Goal: Check status: Check status

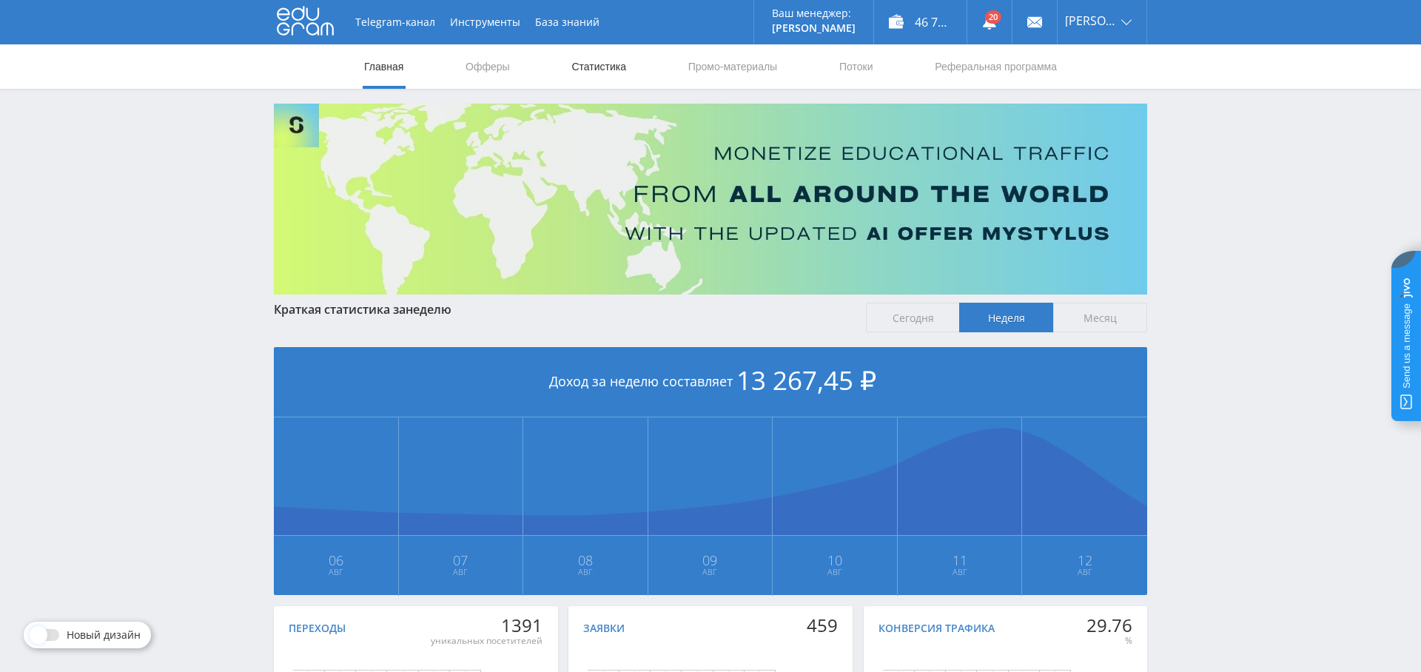
click at [588, 76] on link "Статистика" at bounding box center [599, 66] width 58 height 44
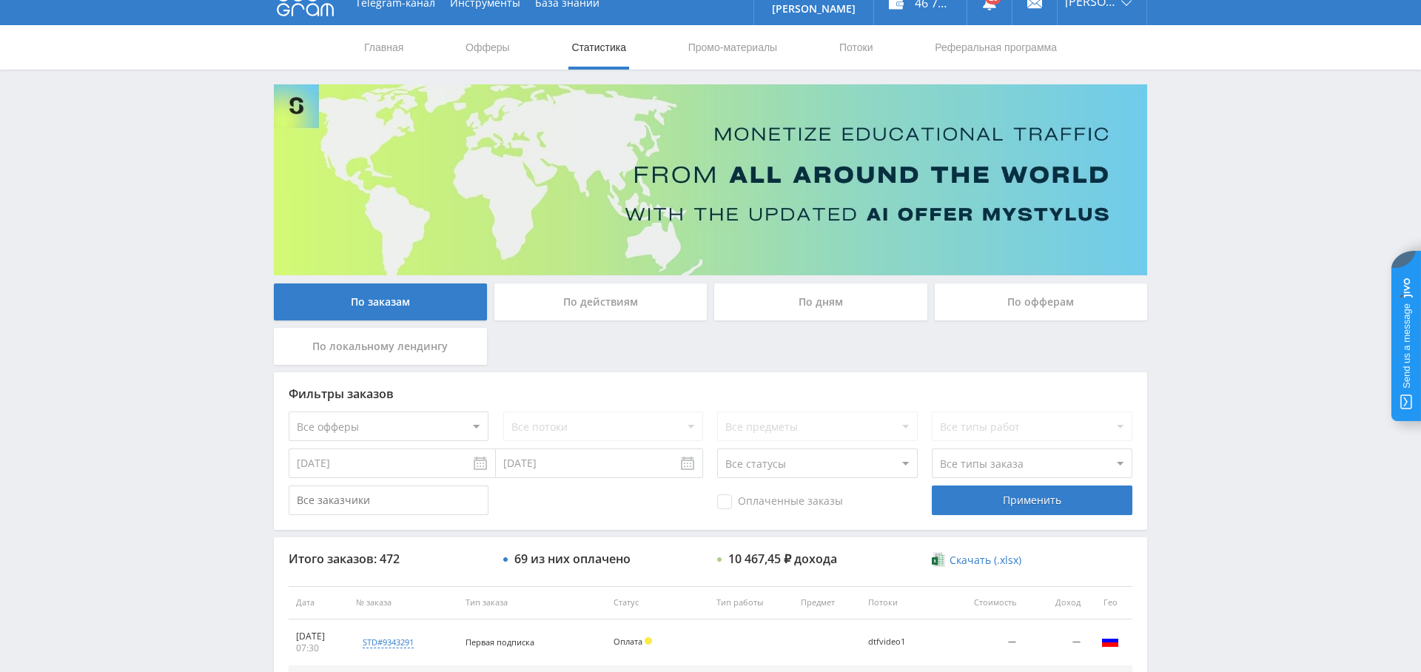
scroll to position [38, 0]
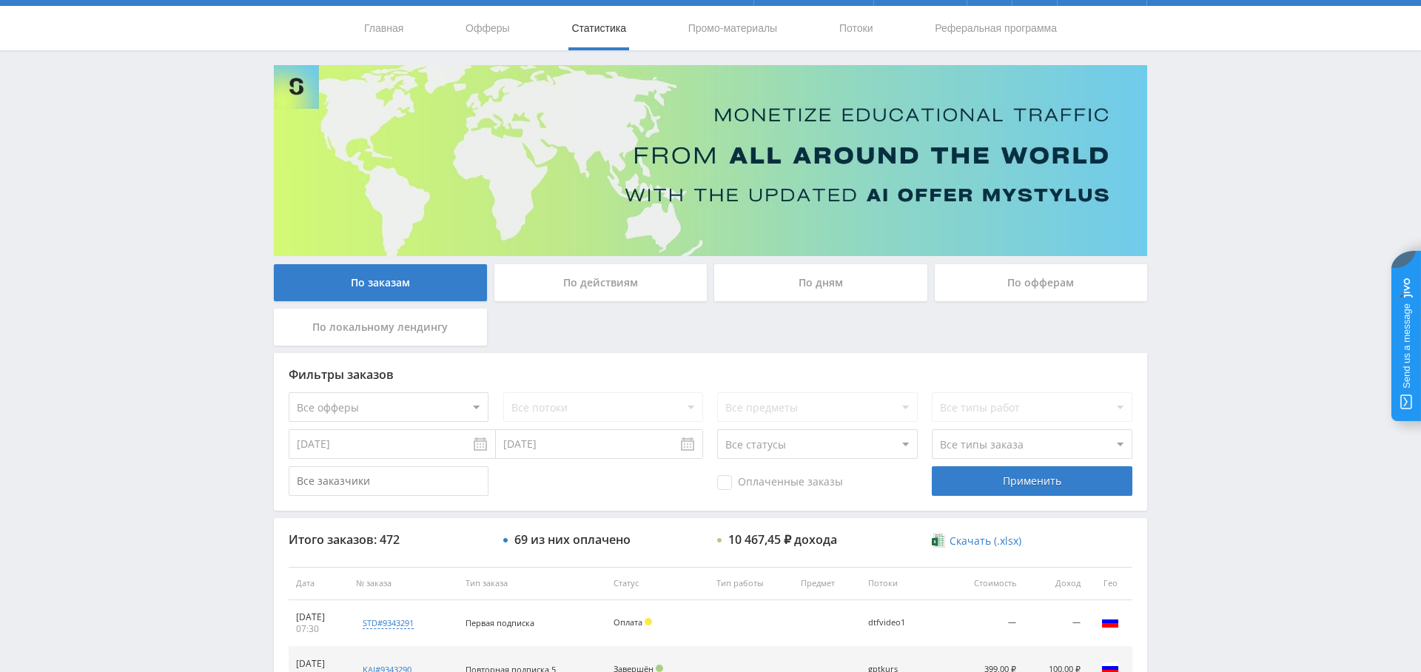
click at [818, 282] on div "По дням" at bounding box center [820, 282] width 213 height 37
click at [0, 0] on input "По дням" at bounding box center [0, 0] width 0 height 0
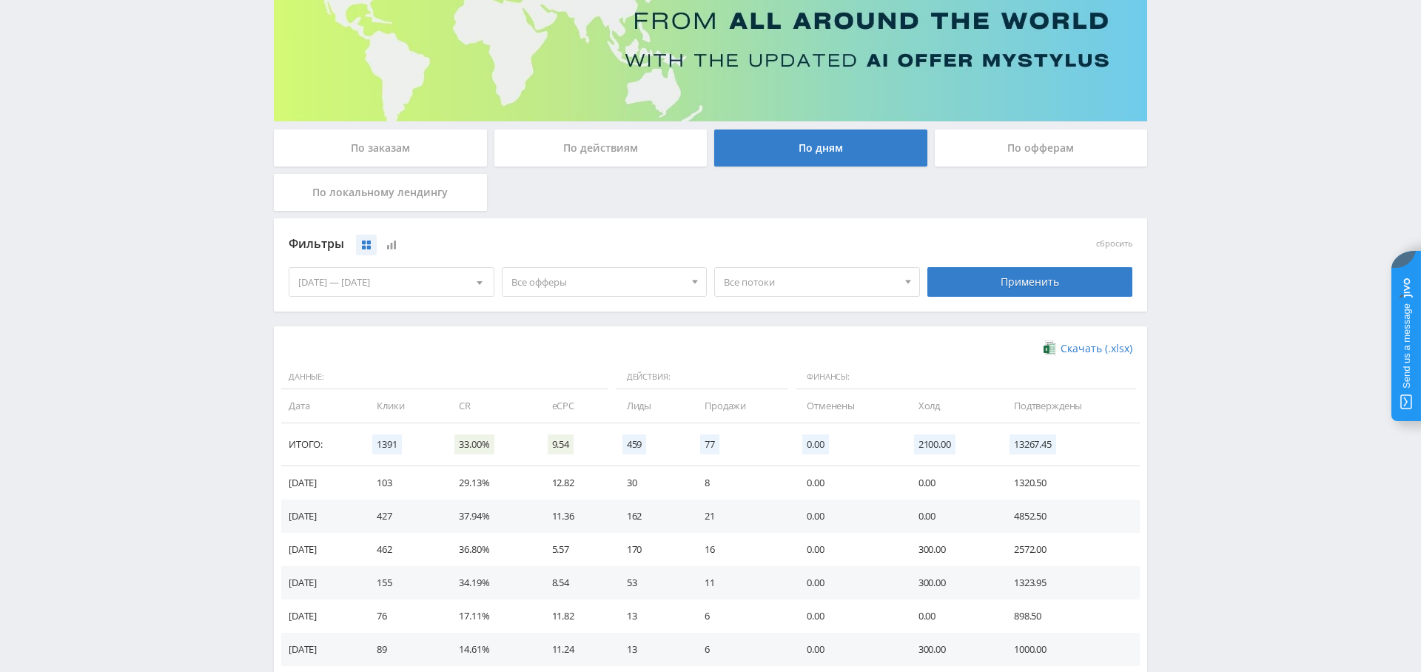
scroll to position [232, 0]
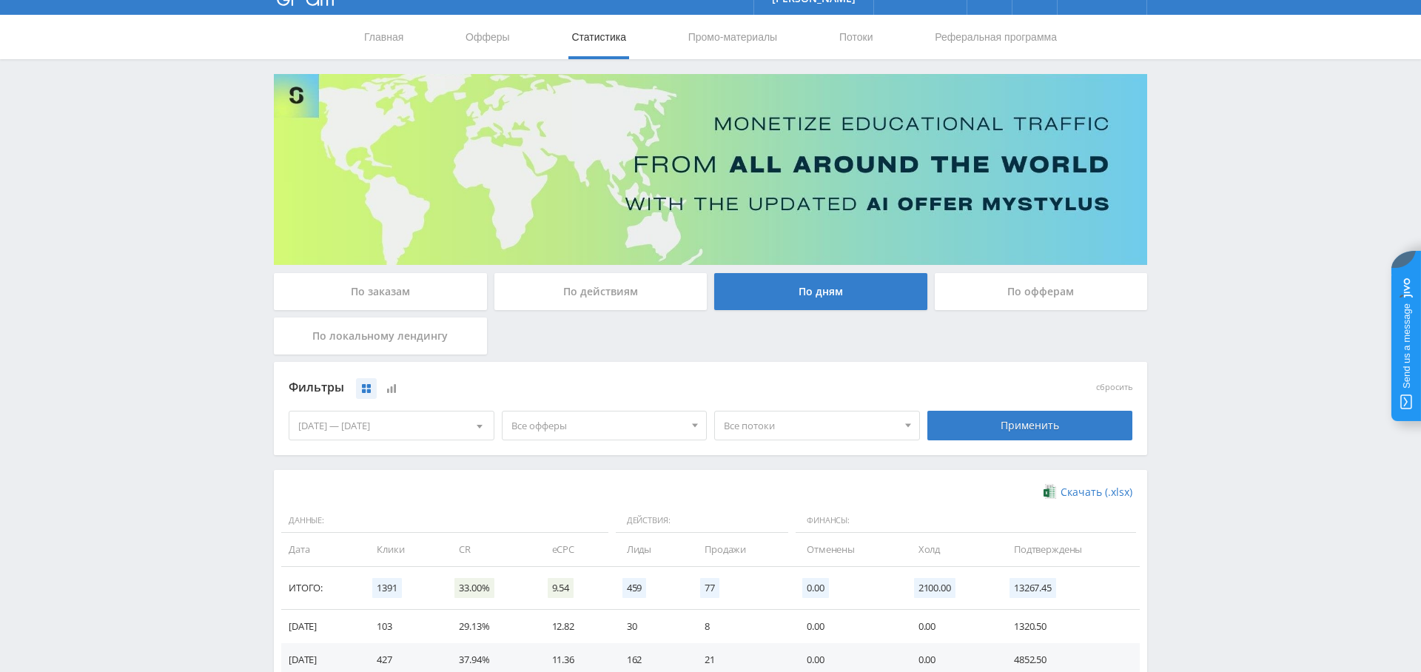
click at [375, 284] on div "По заказам" at bounding box center [380, 291] width 213 height 37
click at [0, 0] on input "По заказам" at bounding box center [0, 0] width 0 height 0
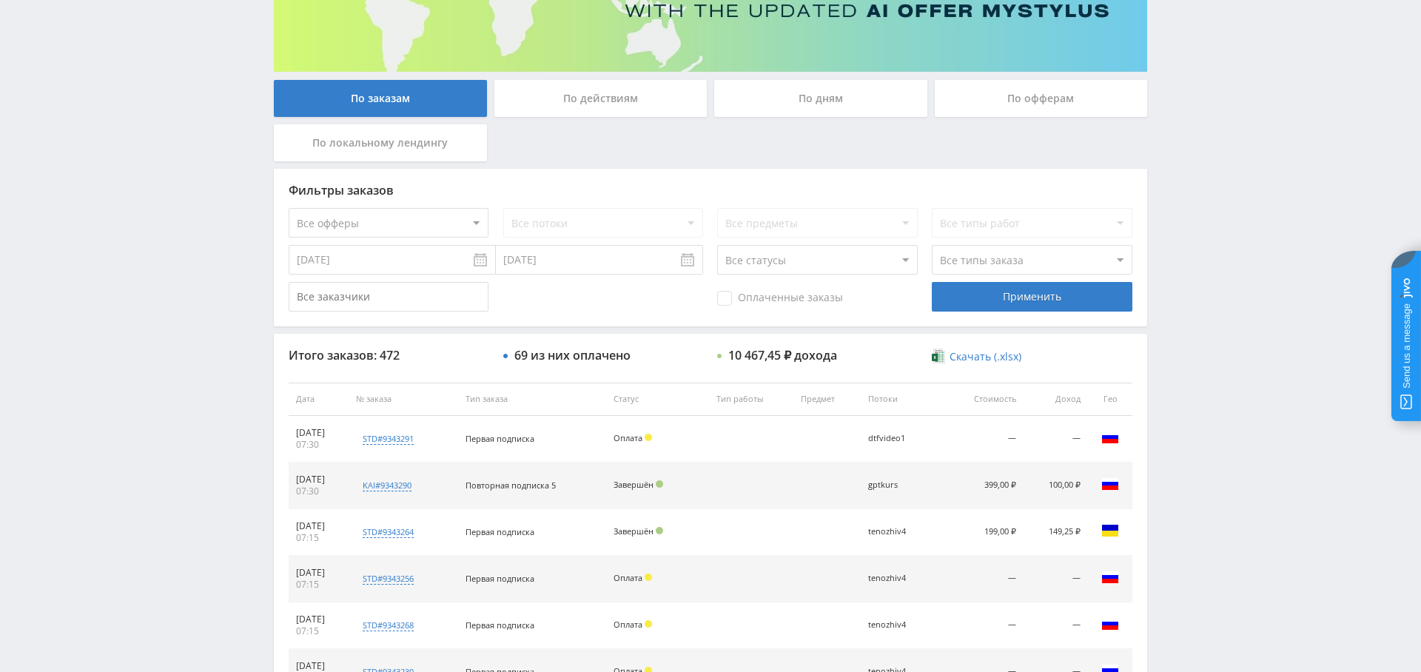
scroll to position [237, 0]
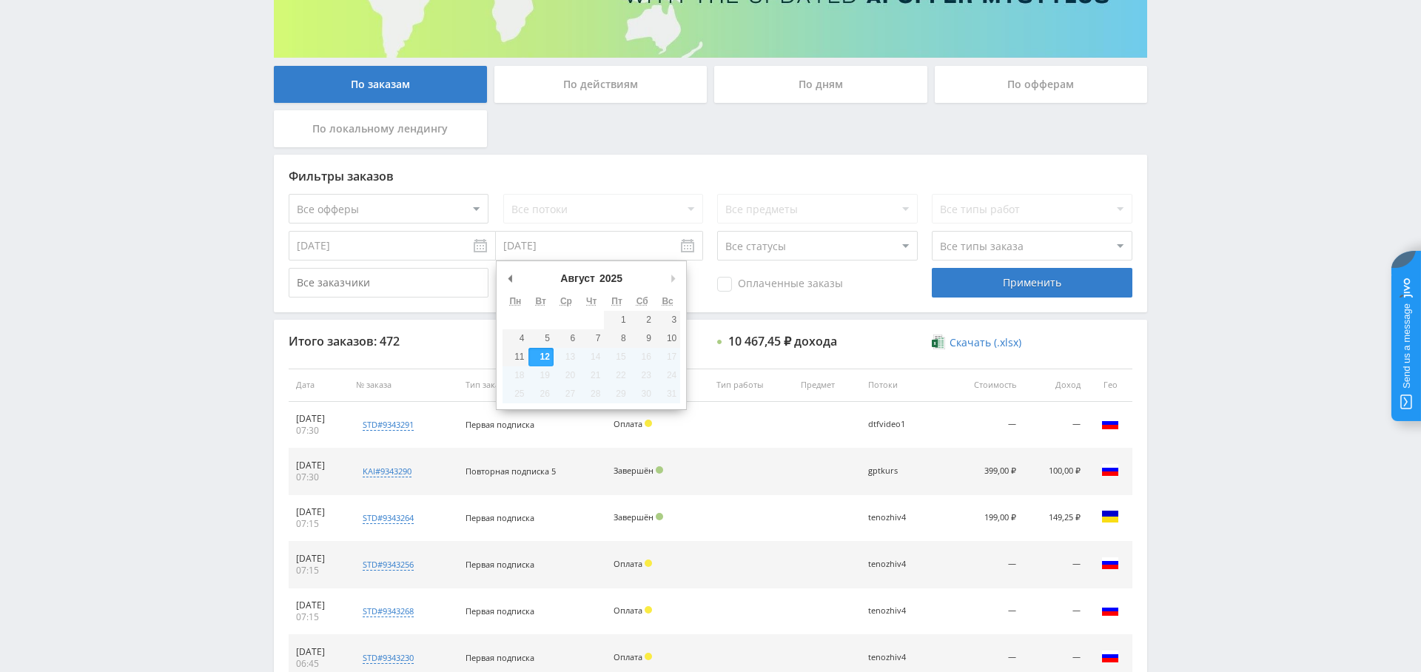
click at [567, 237] on input "[DATE]" at bounding box center [599, 246] width 207 height 30
click at [372, 208] on select "Все офферы MyStylus MyStylus - Revshare Кампус AI Studybay Автор24 Studybay Bra…" at bounding box center [389, 209] width 200 height 30
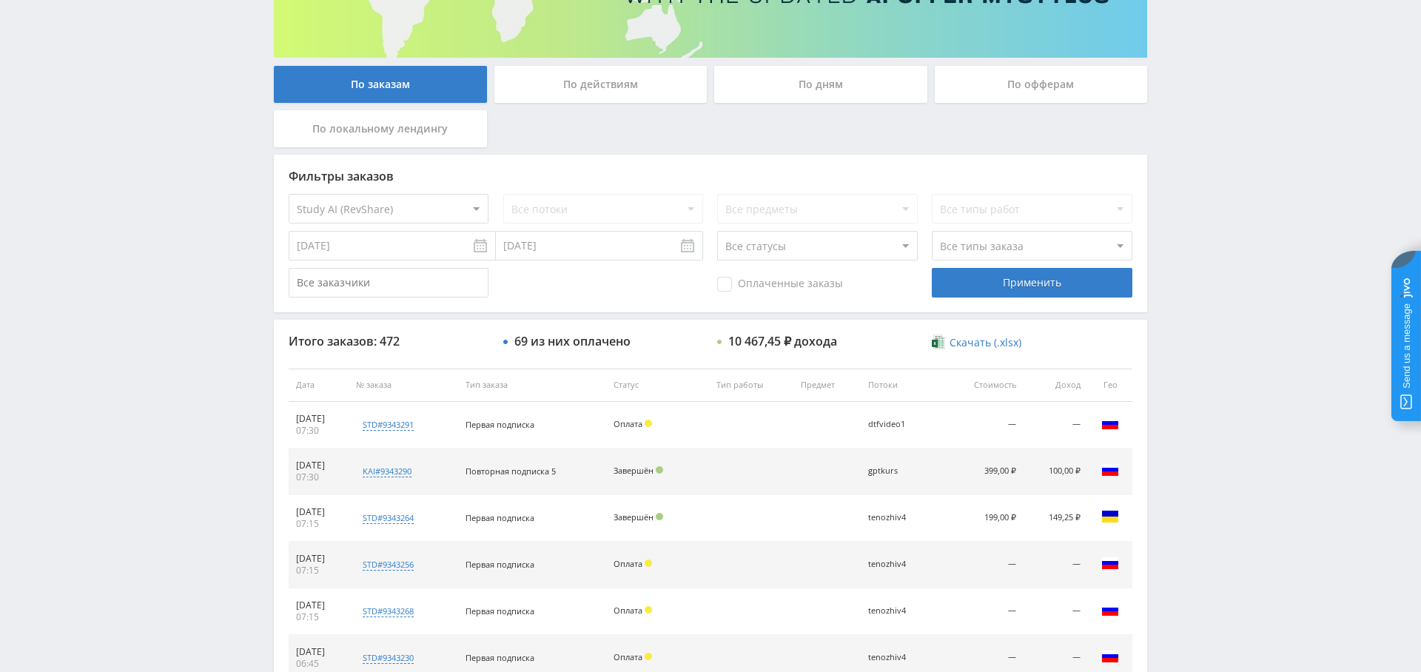
select select "376"
click at [1053, 287] on div "Применить" at bounding box center [1032, 283] width 200 height 30
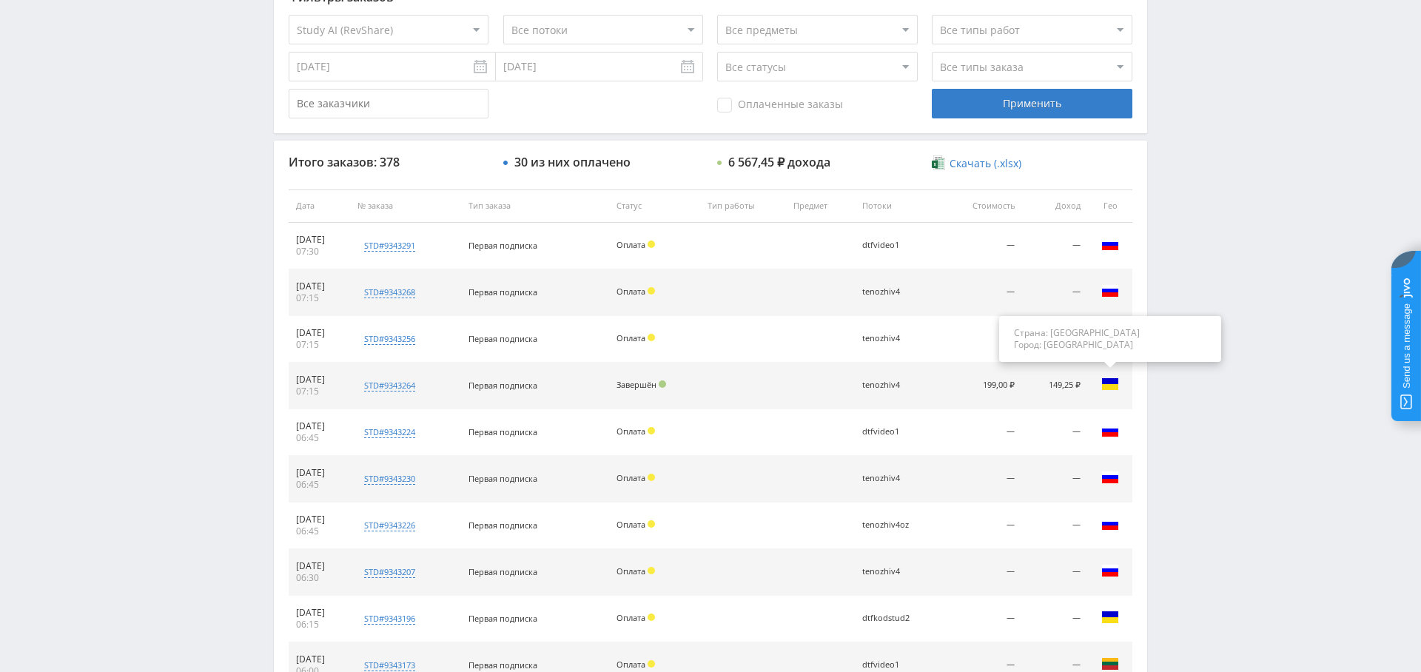
scroll to position [567, 0]
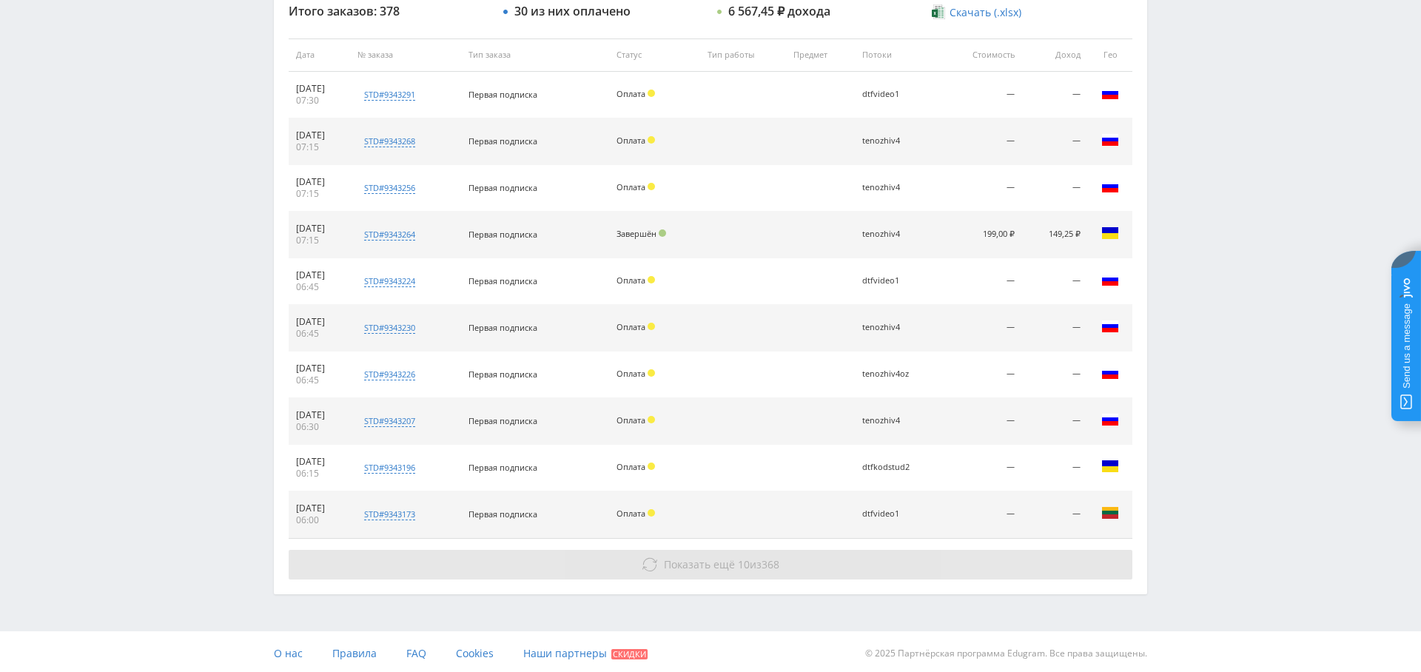
click at [727, 552] on button "Показать ещё 10 из 368" at bounding box center [711, 565] width 844 height 30
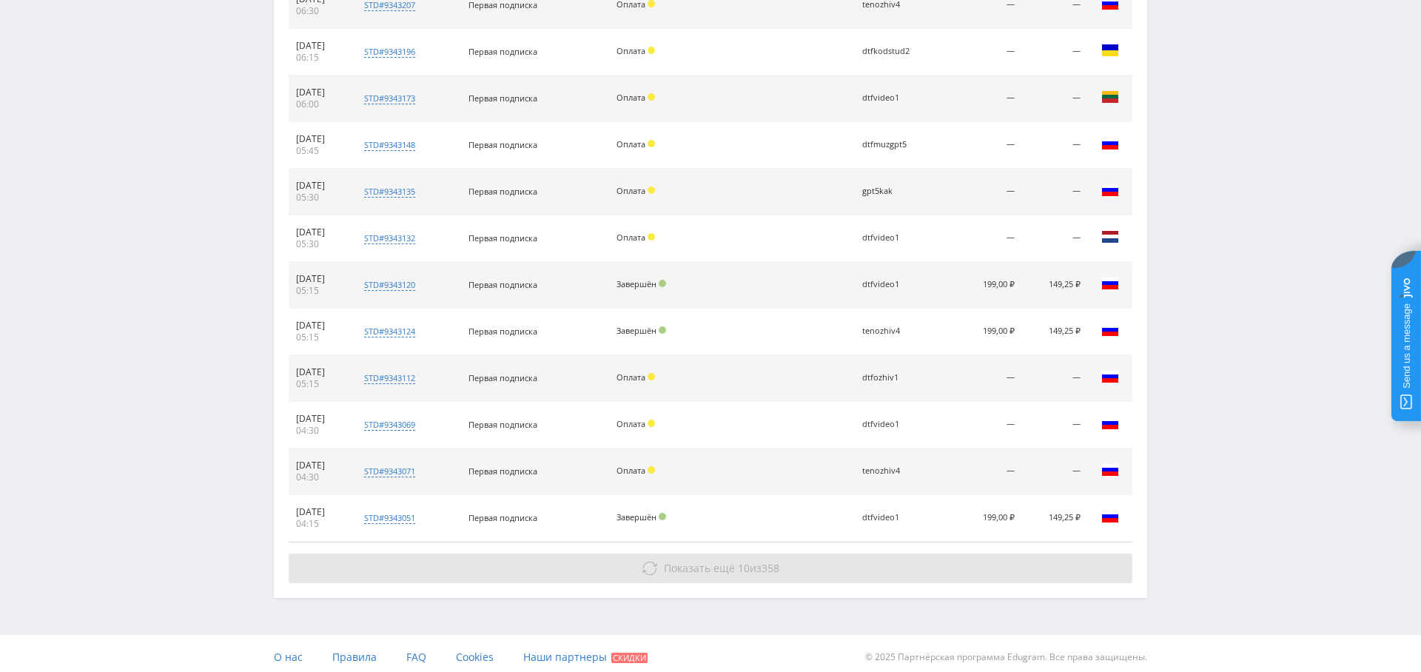
scroll to position [985, 0]
drag, startPoint x: 826, startPoint y: 541, endPoint x: 811, endPoint y: 563, distance: 26.5
click at [825, 541] on div "Итого заказов: 378 30 из них оплачено 6 567,45 ₽ дохода Скачать (.xlsx) Дата № …" at bounding box center [711, 84] width 874 height 1024
click at [811, 563] on button "Показать ещё 10 из 358" at bounding box center [711, 567] width 844 height 30
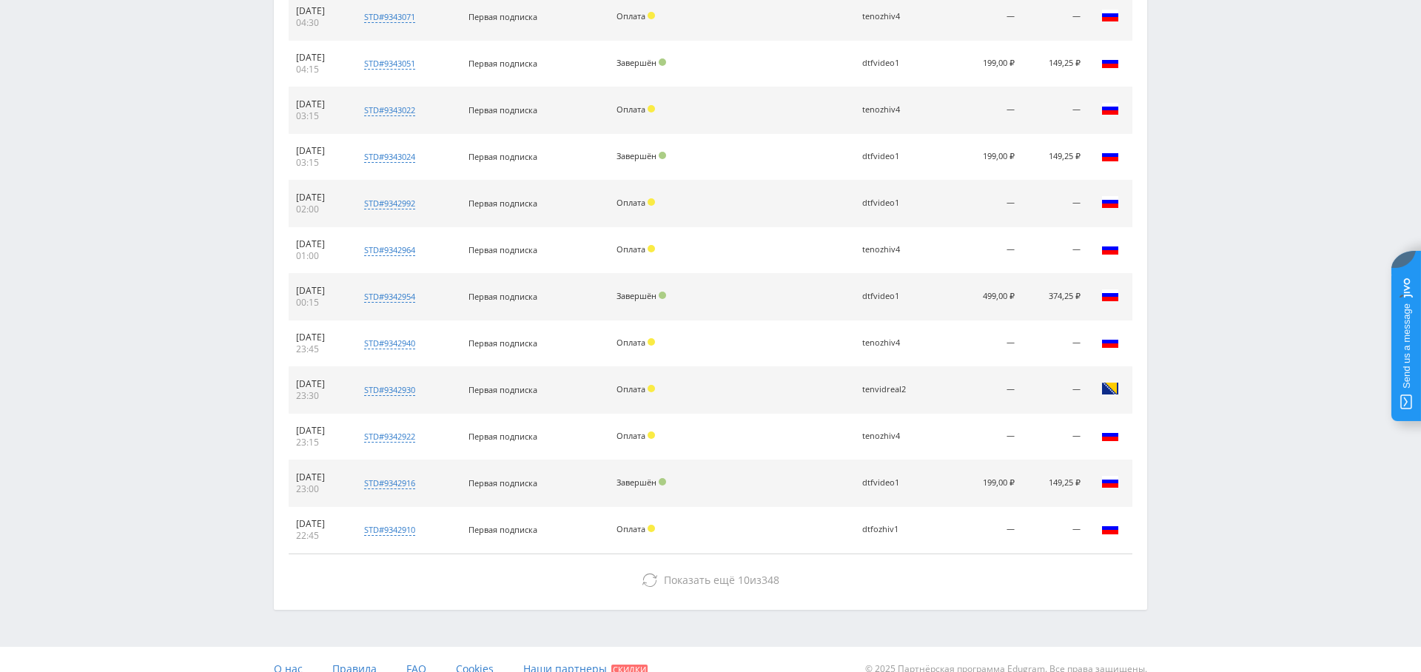
scroll to position [1449, 0]
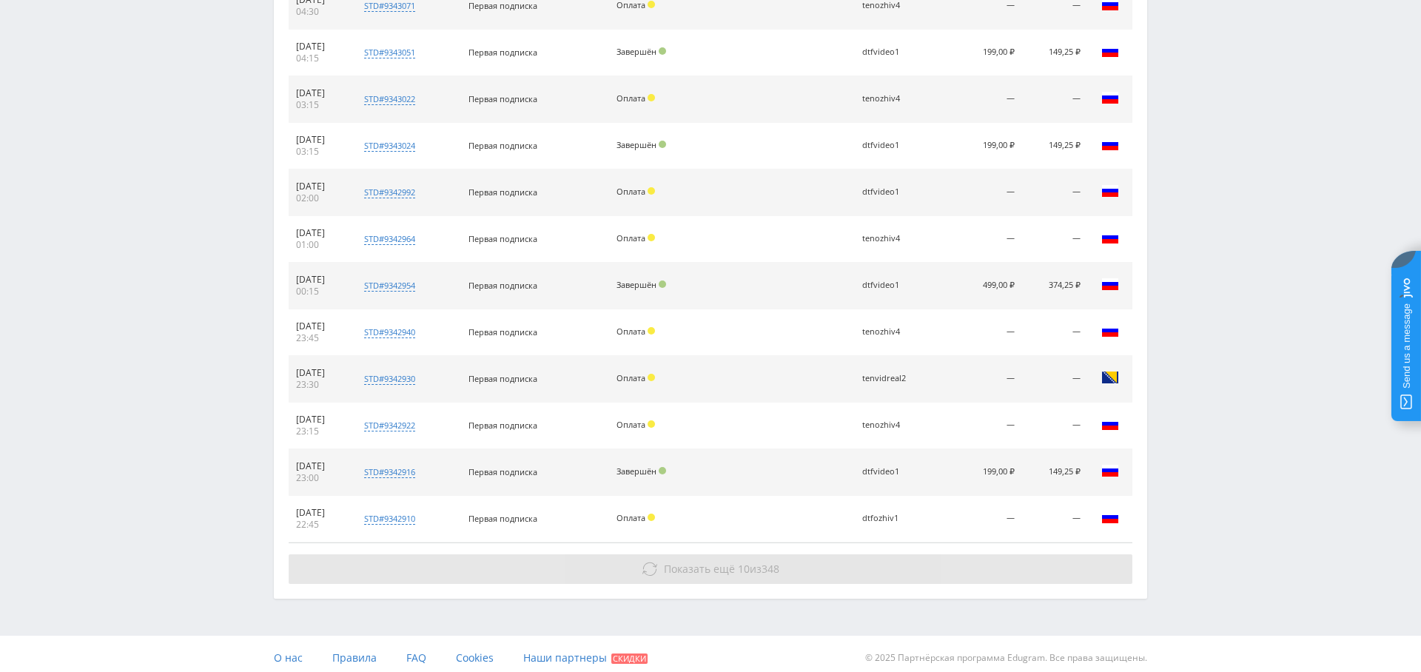
click at [753, 568] on button "Показать ещё 10 из 348" at bounding box center [711, 570] width 844 height 30
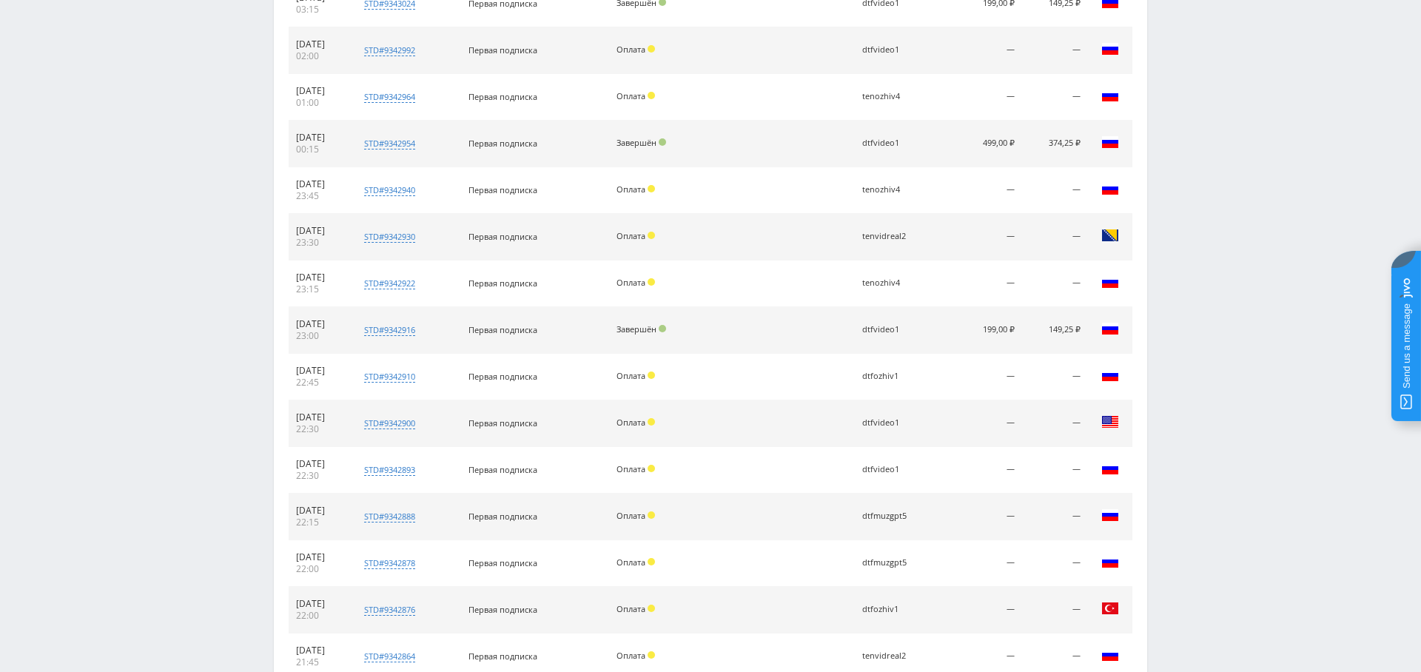
scroll to position [1866, 0]
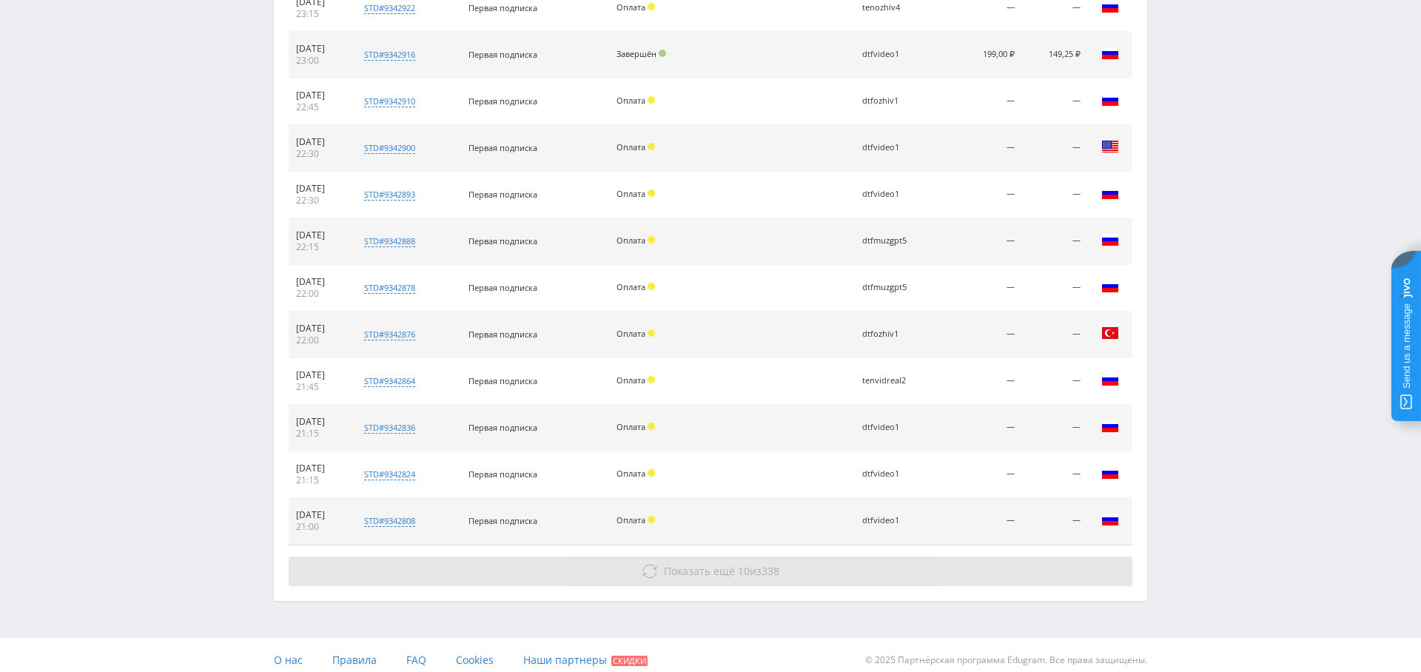
click at [776, 564] on span "338" at bounding box center [771, 571] width 18 height 14
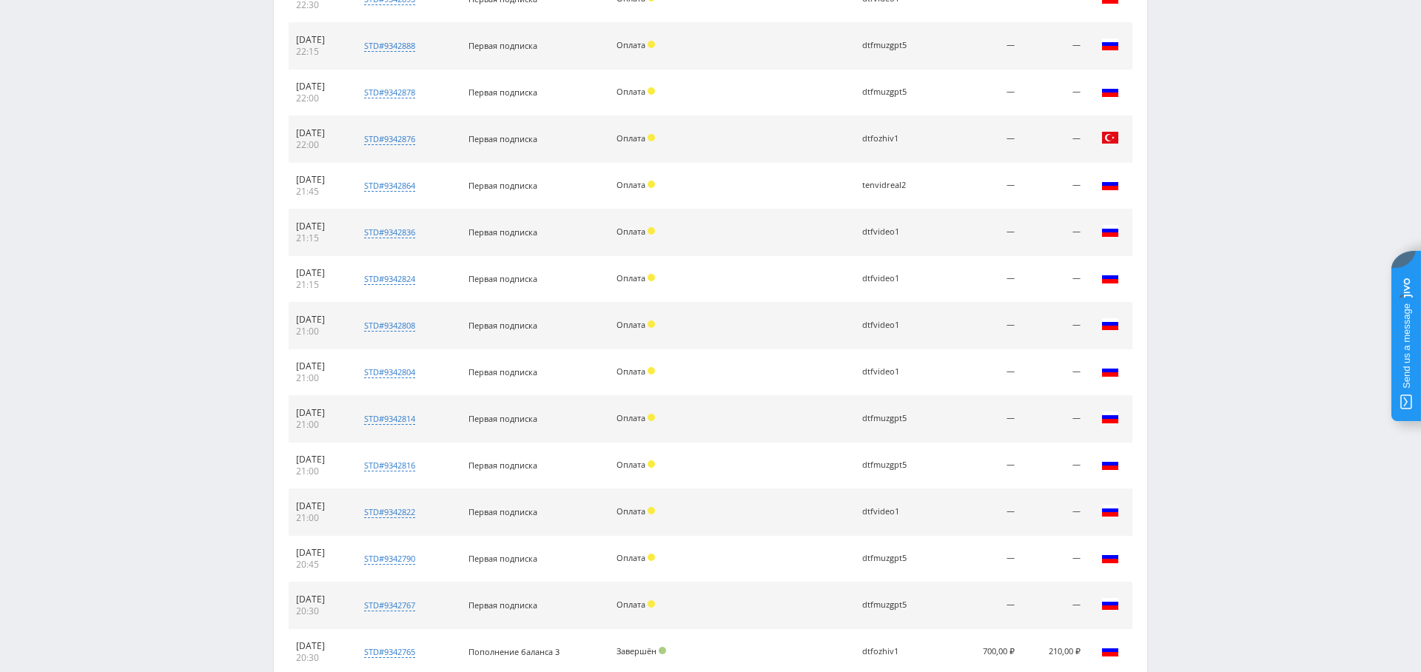
scroll to position [2284, 0]
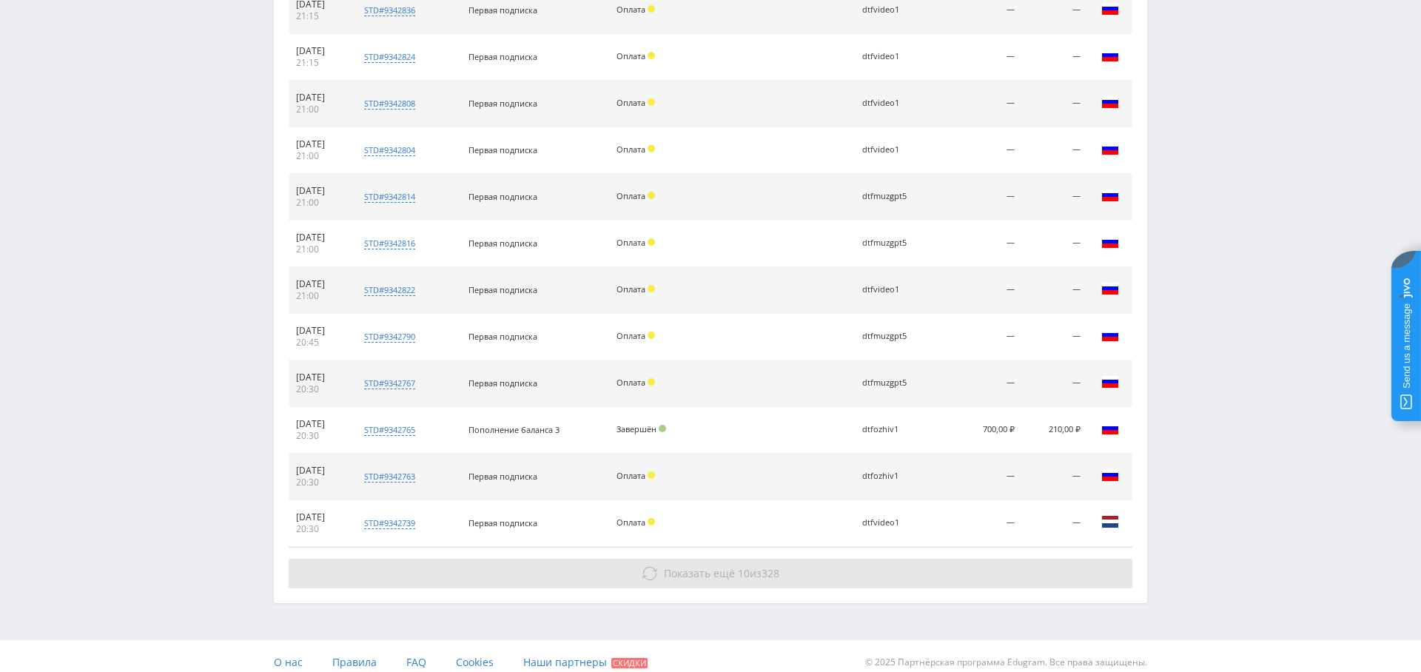
click at [743, 566] on span "10" at bounding box center [744, 573] width 12 height 14
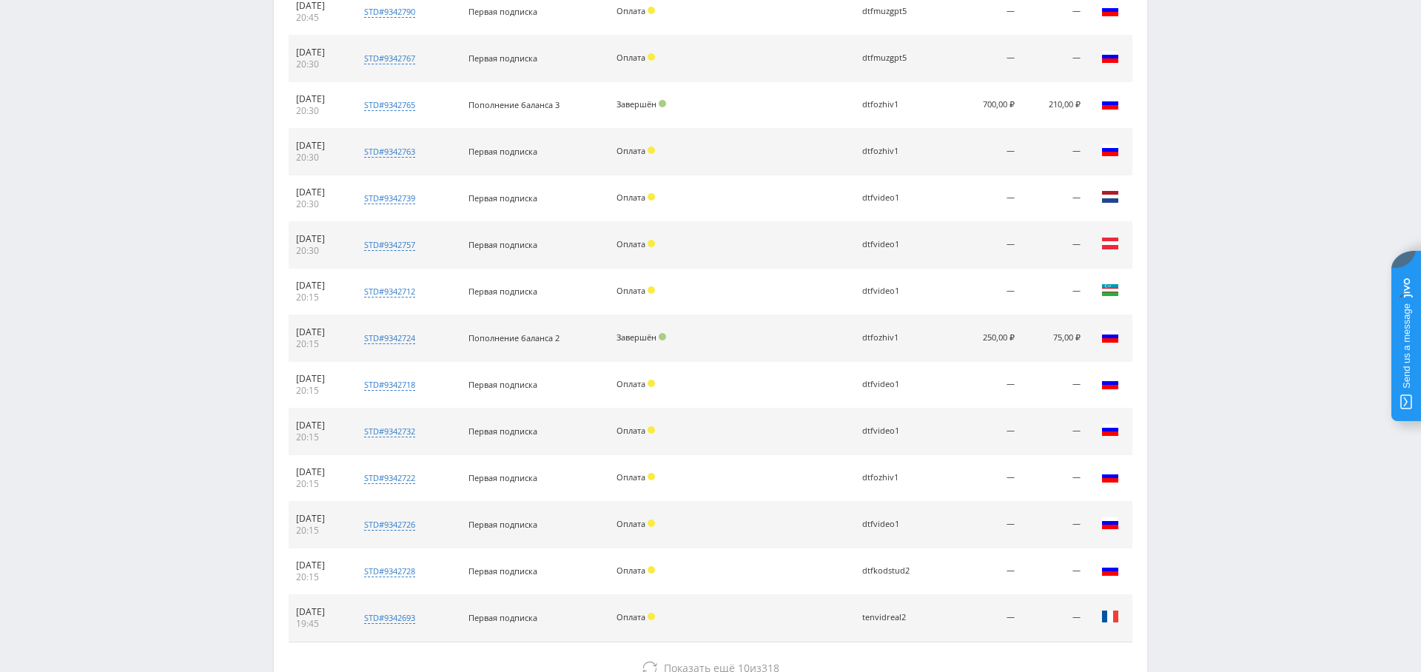
scroll to position [2599, 0]
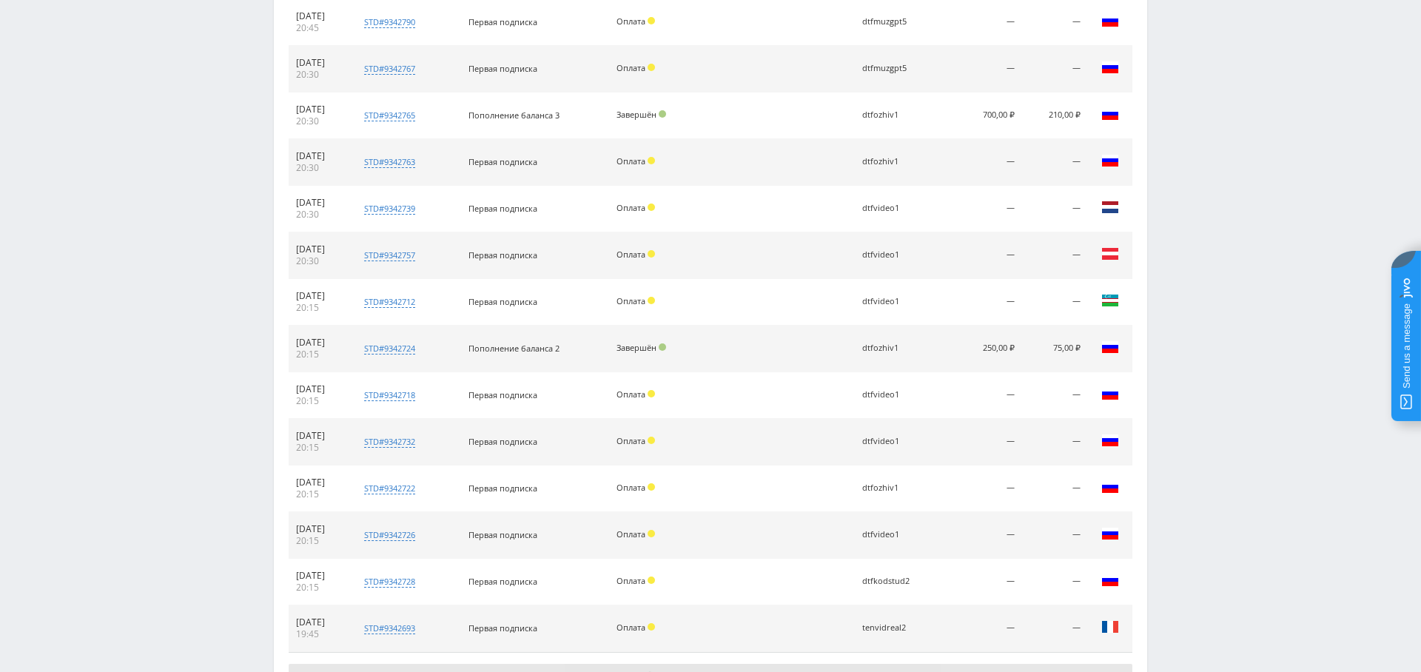
click at [766, 664] on button "Показать ещё 10 из 318" at bounding box center [711, 679] width 844 height 30
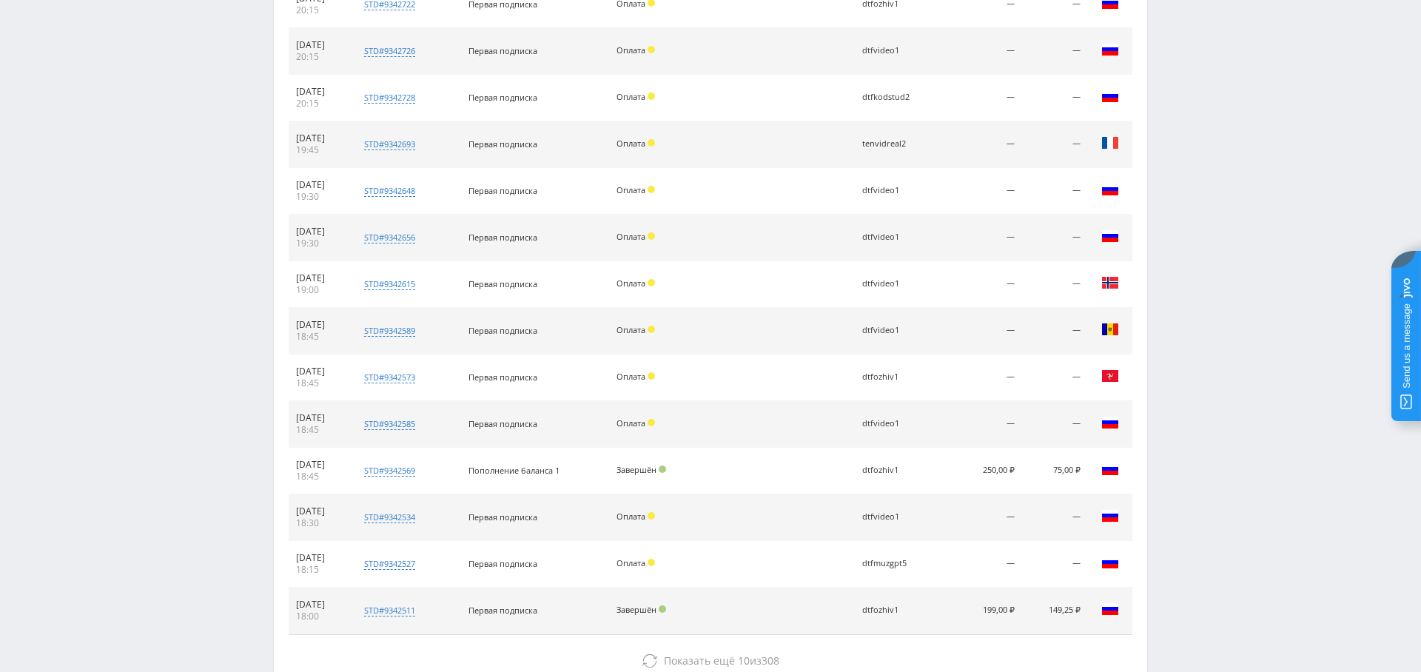
scroll to position [3166, 0]
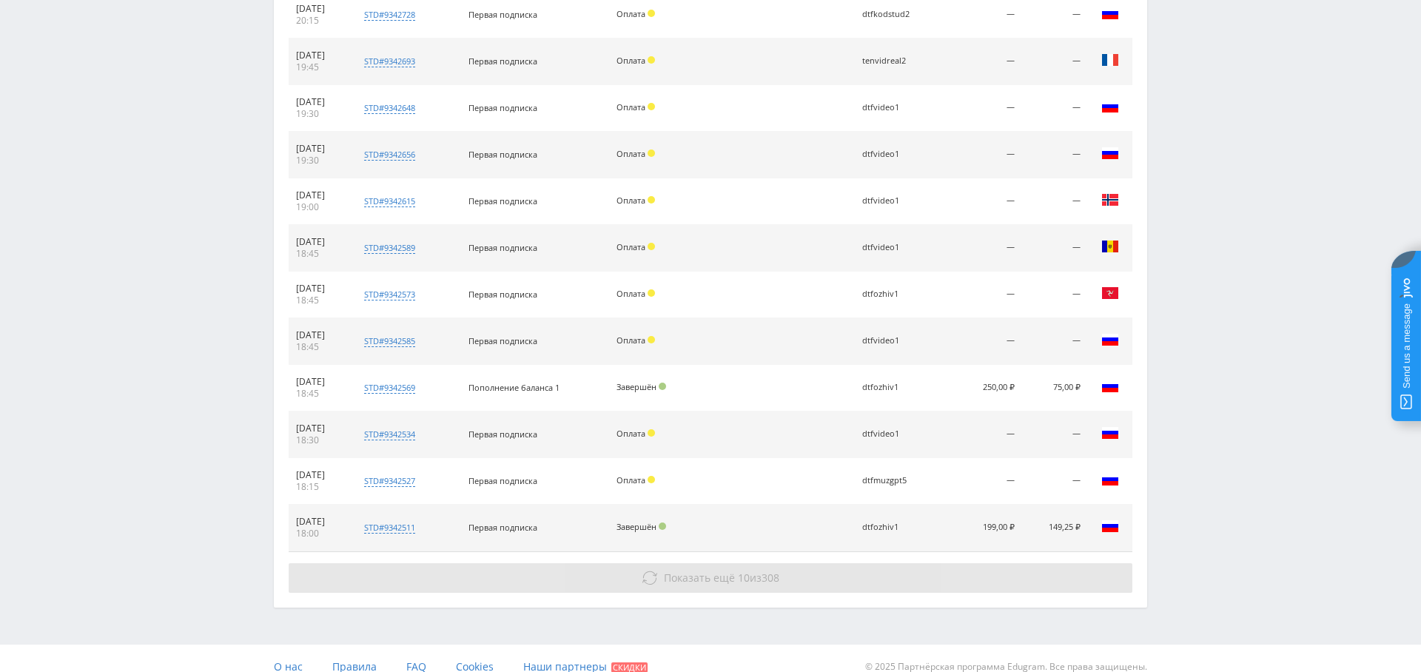
click at [692, 563] on button "Показать ещё 10 из 308" at bounding box center [711, 578] width 844 height 30
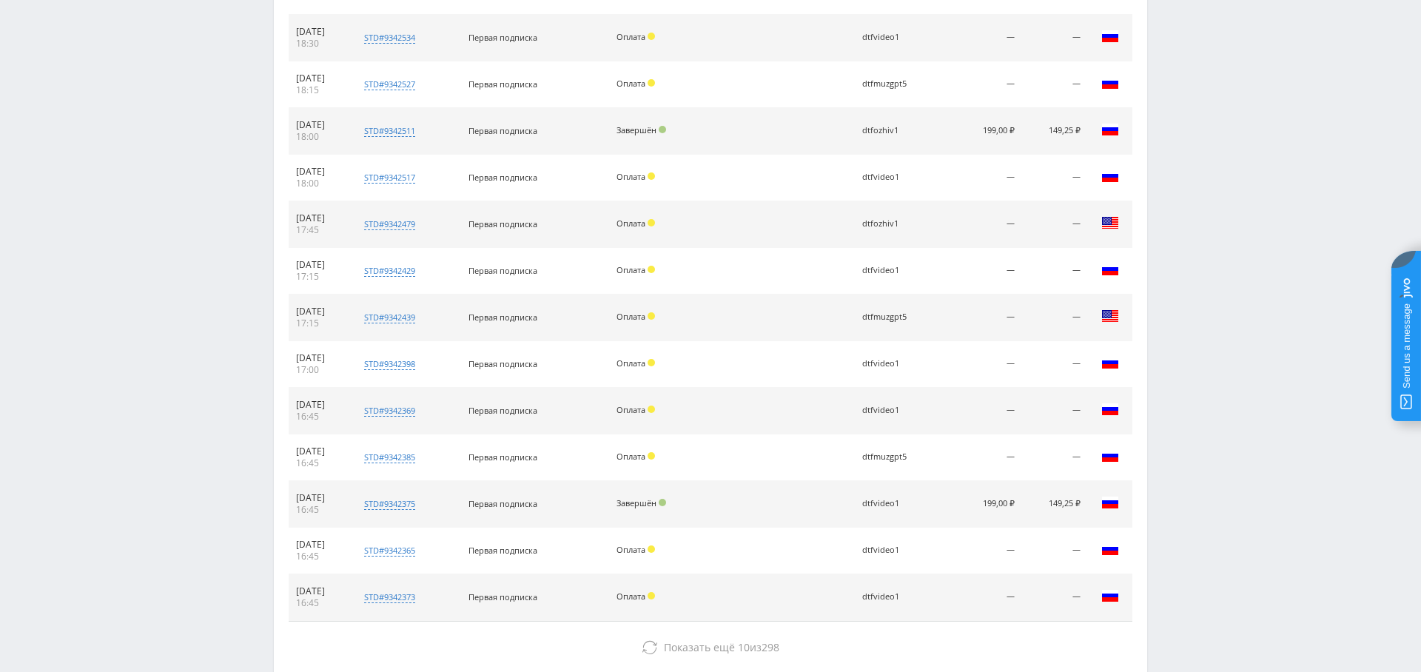
scroll to position [3567, 0]
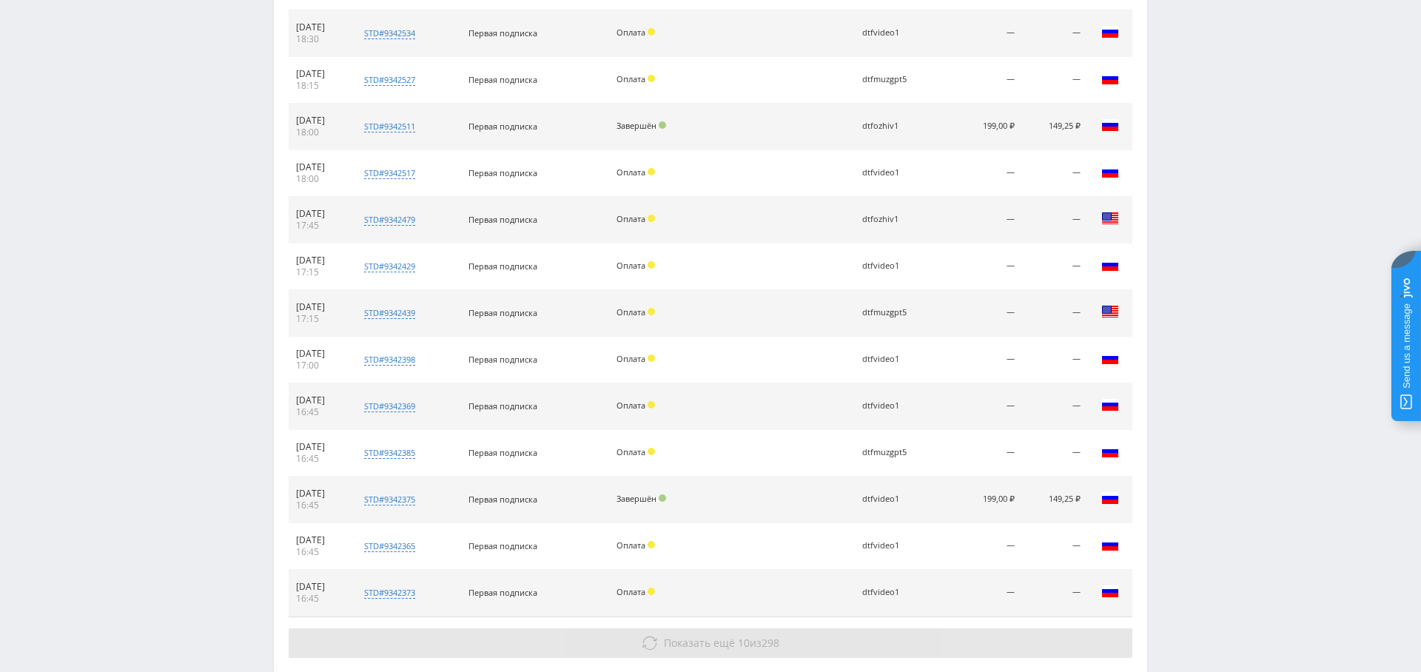
click at [709, 636] on span "Показать ещё" at bounding box center [699, 643] width 71 height 14
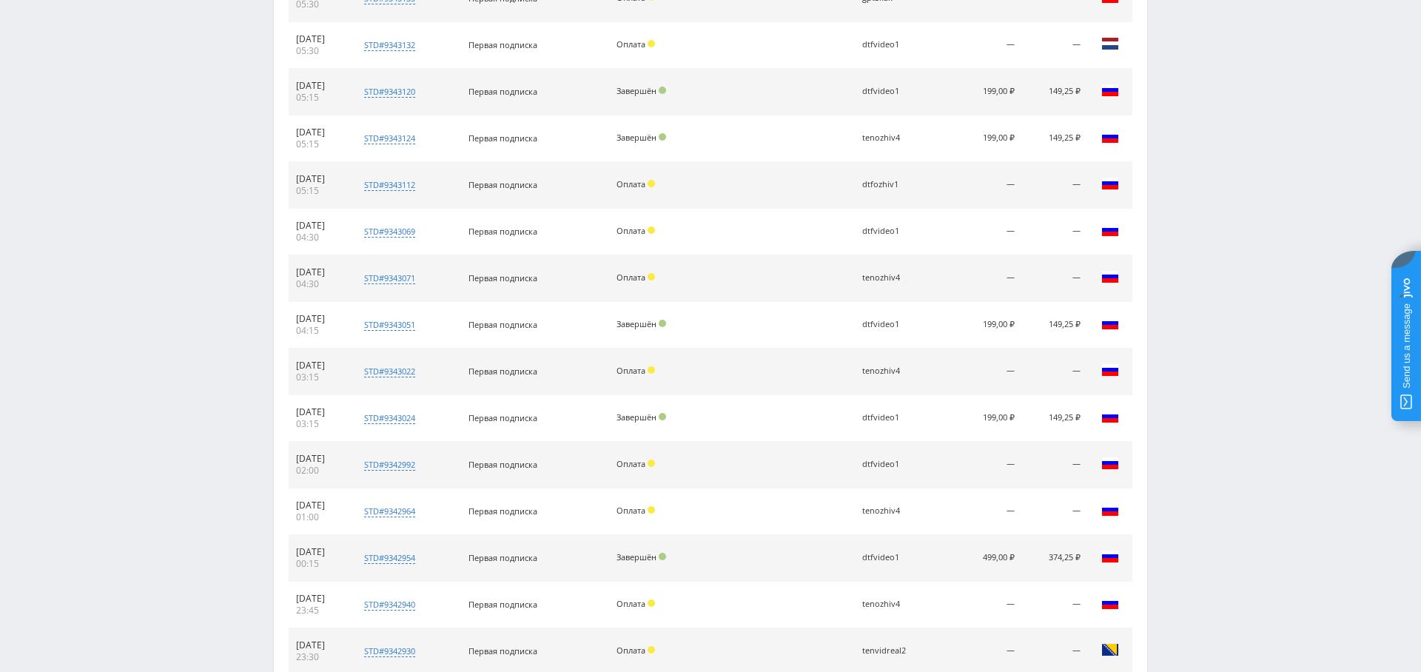
scroll to position [0, 0]
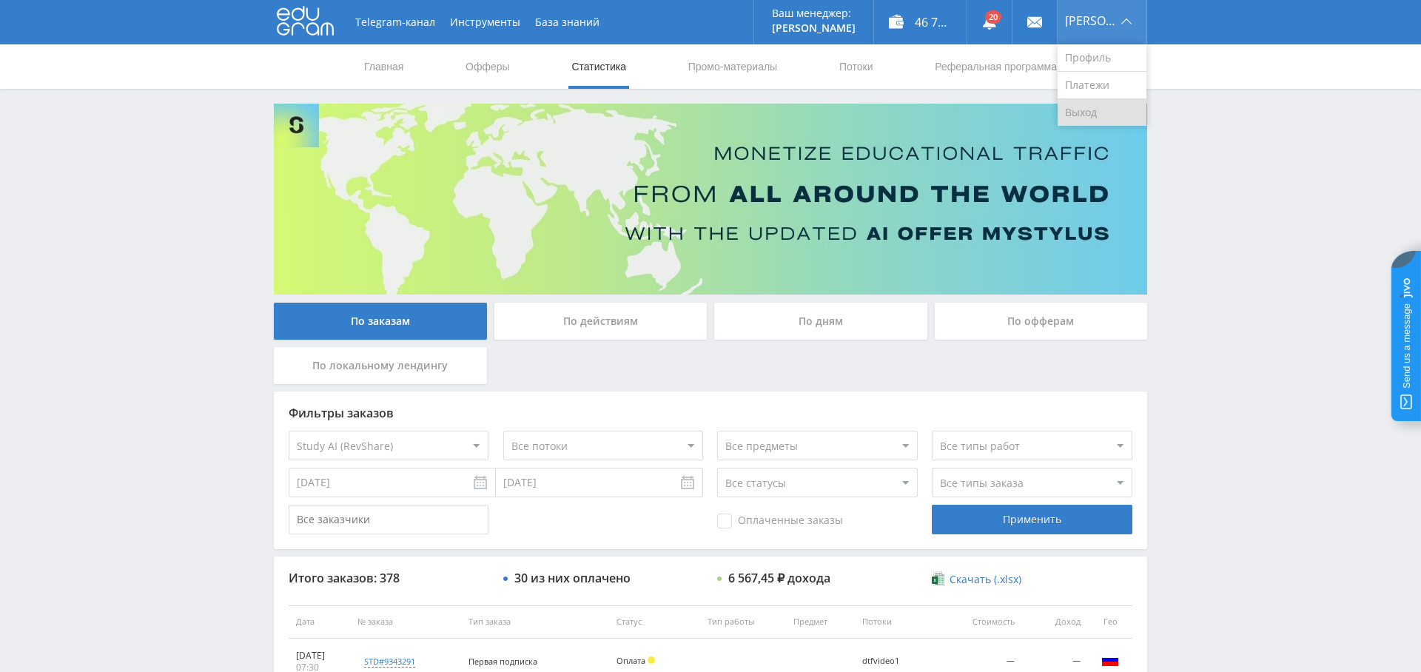
click at [1125, 105] on link "Выход" at bounding box center [1102, 112] width 89 height 27
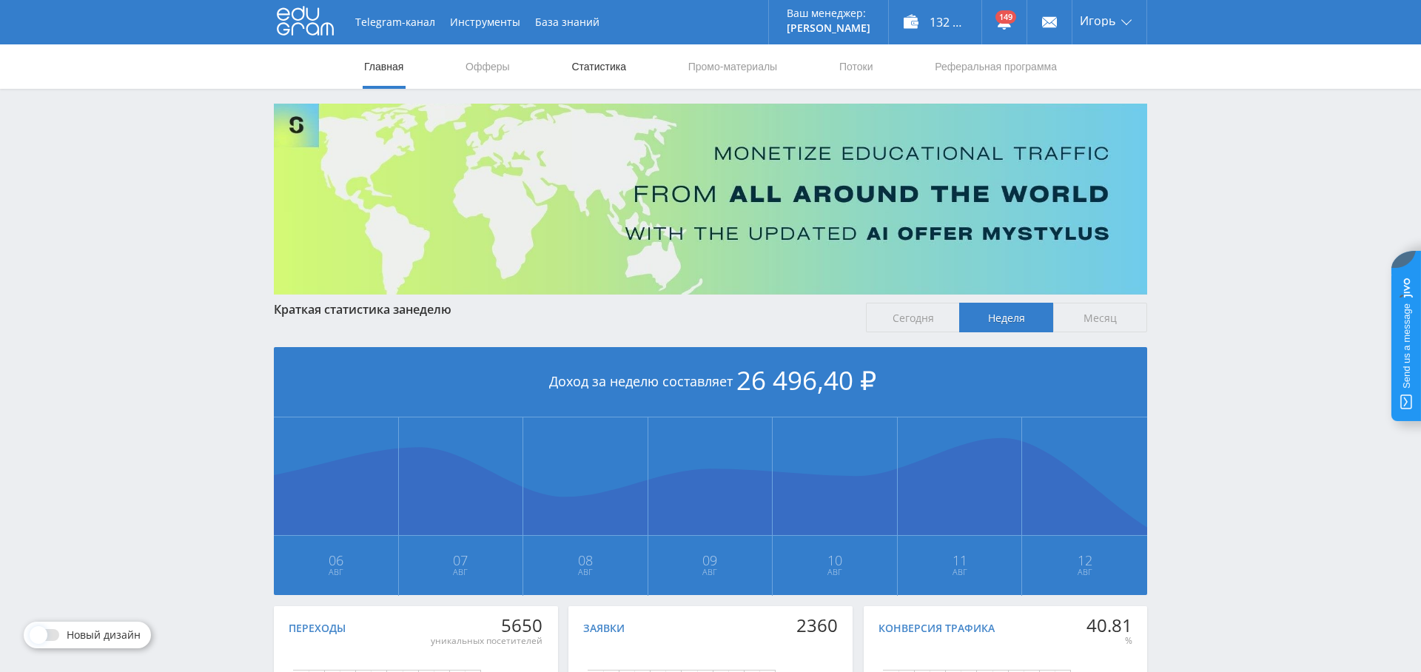
click at [600, 66] on link "Статистика" at bounding box center [599, 66] width 58 height 44
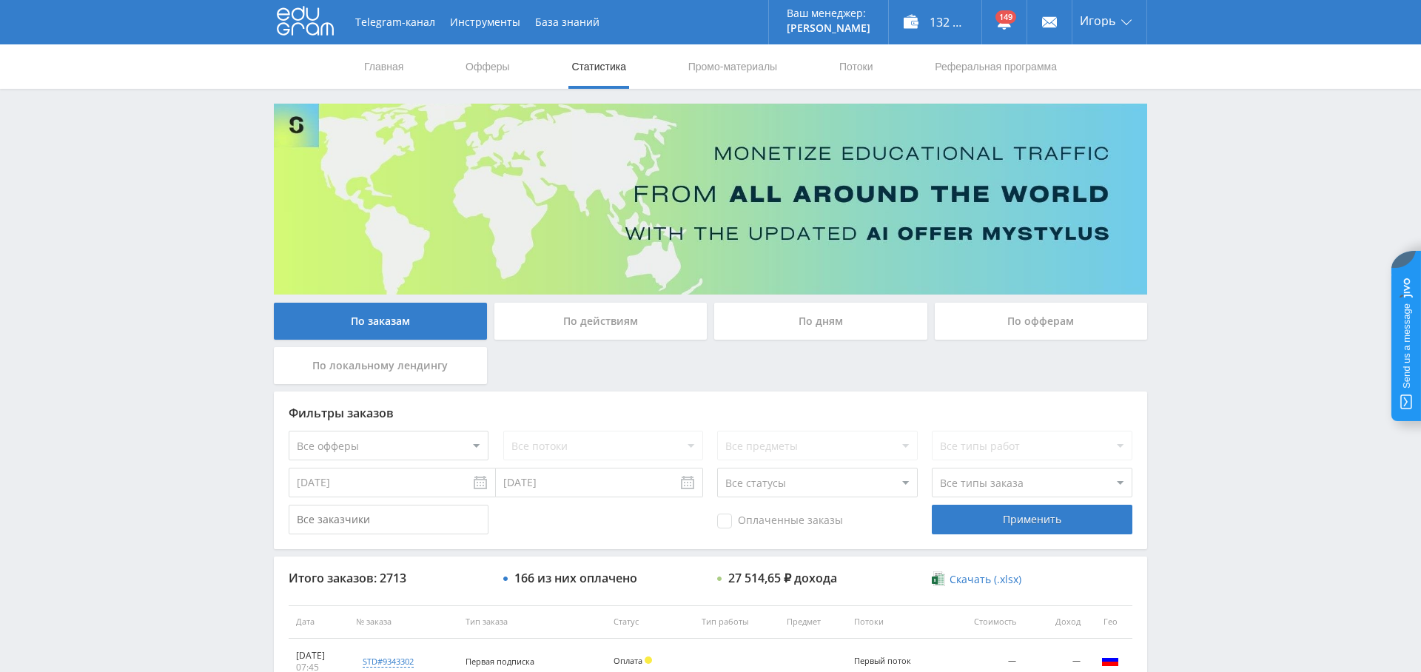
click at [808, 327] on div "По дням" at bounding box center [820, 321] width 213 height 37
click at [0, 0] on input "По дням" at bounding box center [0, 0] width 0 height 0
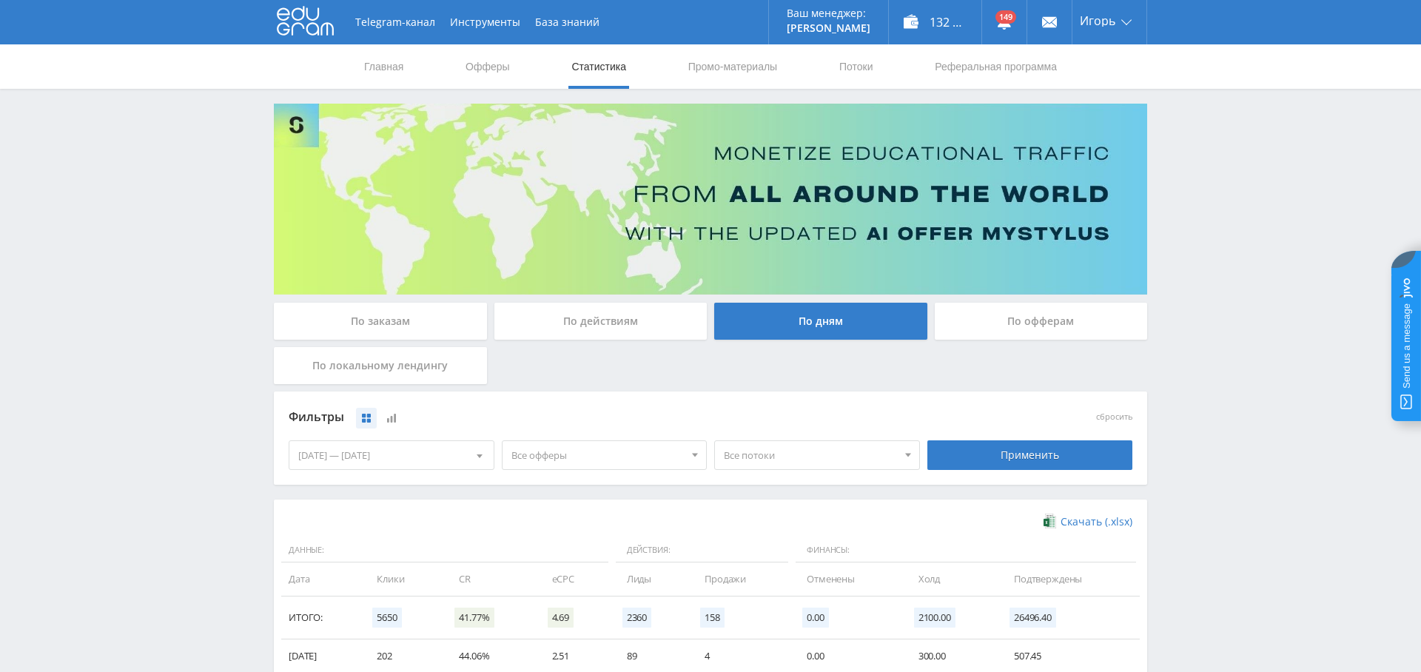
click at [391, 469] on div "[DATE] — [DATE] Календарь Период [PERSON_NAME][DATE] Пн Вт Ср Чт Пт Сб Вс 28 29…" at bounding box center [391, 455] width 213 height 41
click at [401, 455] on div "[DATE] — [DATE]" at bounding box center [391, 455] width 204 height 28
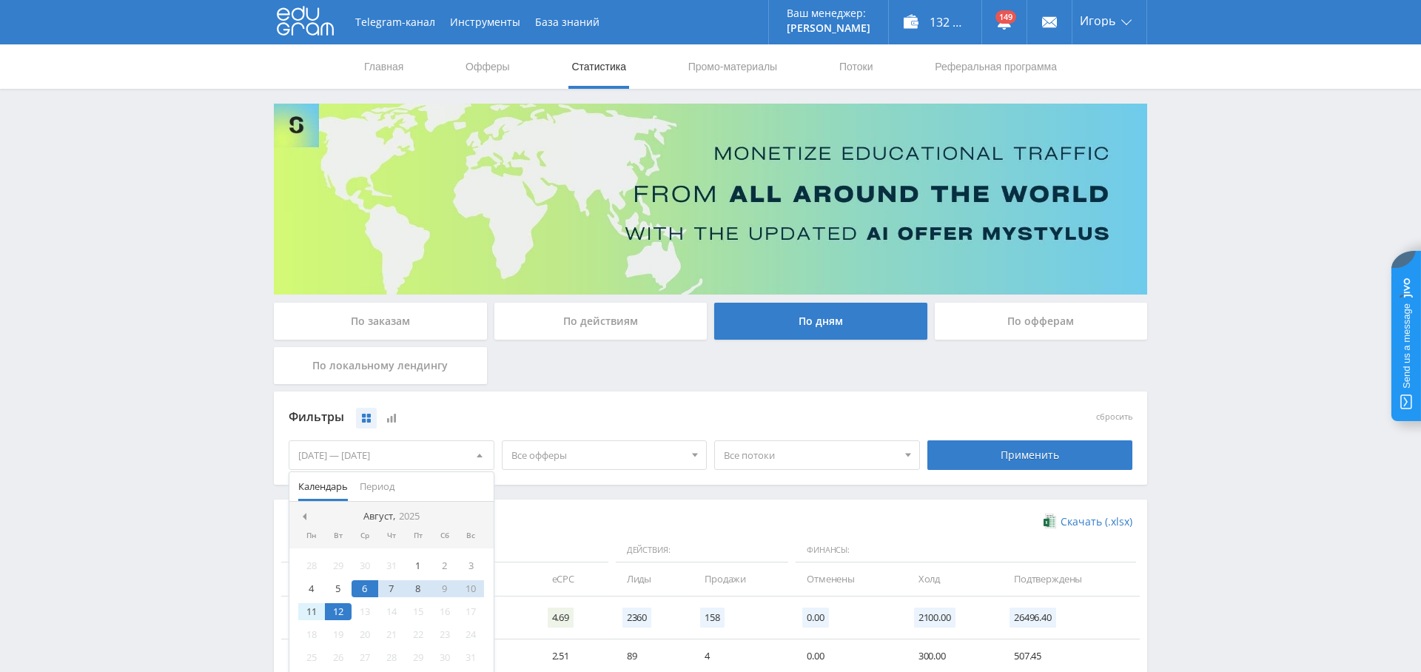
click at [311, 612] on div "11" at bounding box center [311, 611] width 27 height 17
click at [309, 609] on div "11" at bounding box center [311, 611] width 27 height 17
click at [567, 409] on div "Фильтры" at bounding box center [605, 417] width 632 height 22
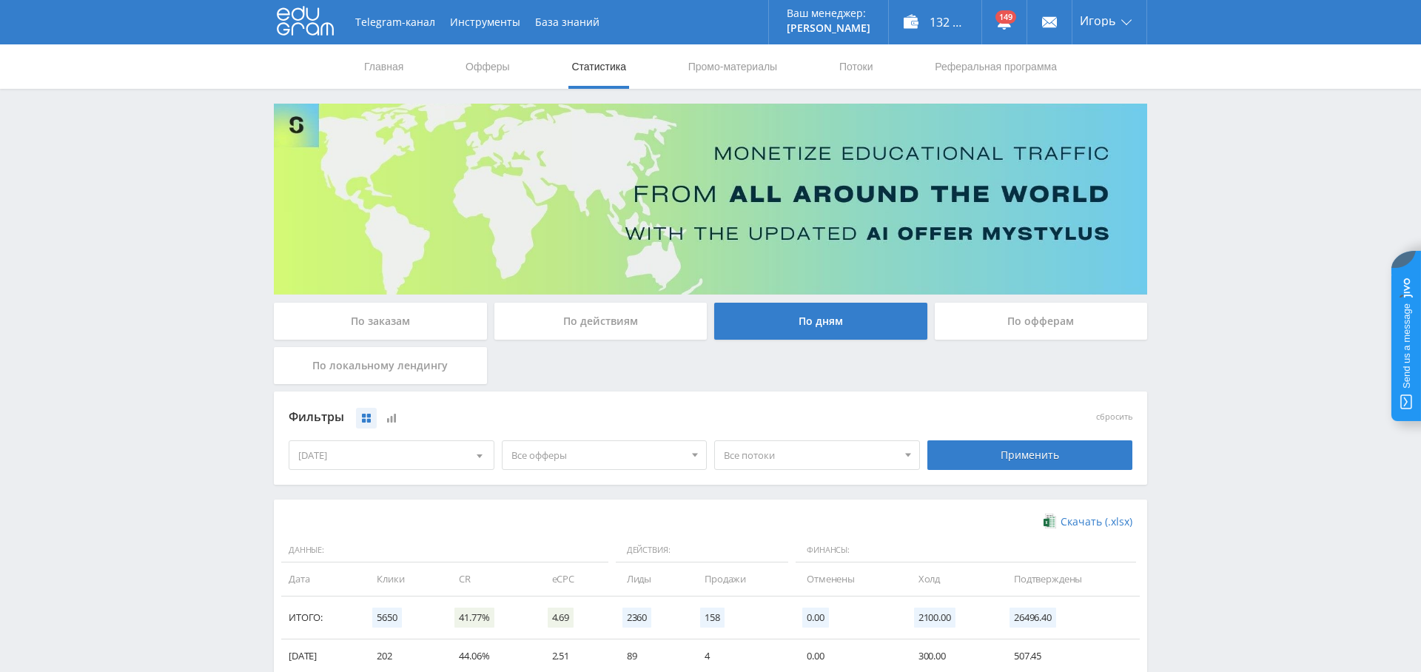
click at [421, 326] on div "По заказам" at bounding box center [380, 321] width 213 height 37
click at [0, 0] on input "По заказам" at bounding box center [0, 0] width 0 height 0
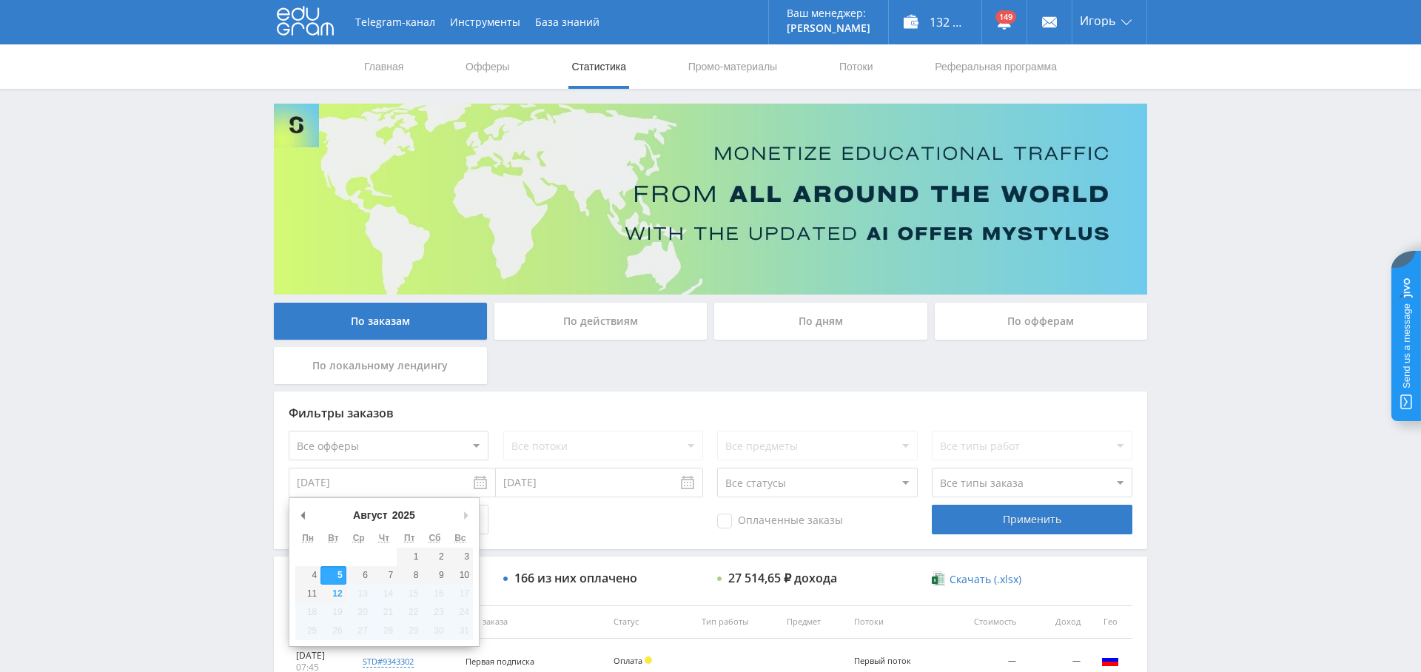
click at [370, 488] on input "[DATE]" at bounding box center [392, 483] width 207 height 30
type input "[DATE]"
drag, startPoint x: 310, startPoint y: 584, endPoint x: 490, endPoint y: 519, distance: 191.3
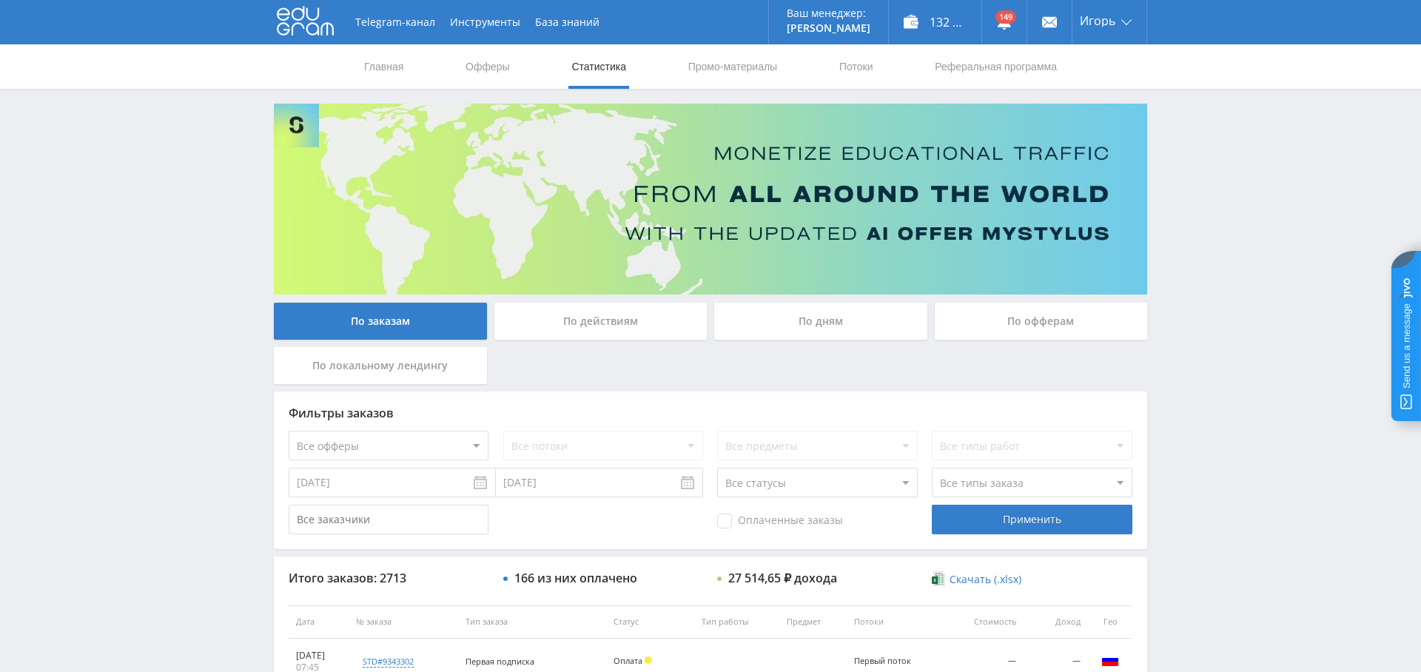
drag, startPoint x: 573, startPoint y: 491, endPoint x: 551, endPoint y: 502, distance: 24.8
click at [573, 491] on input "[DATE]" at bounding box center [599, 483] width 207 height 30
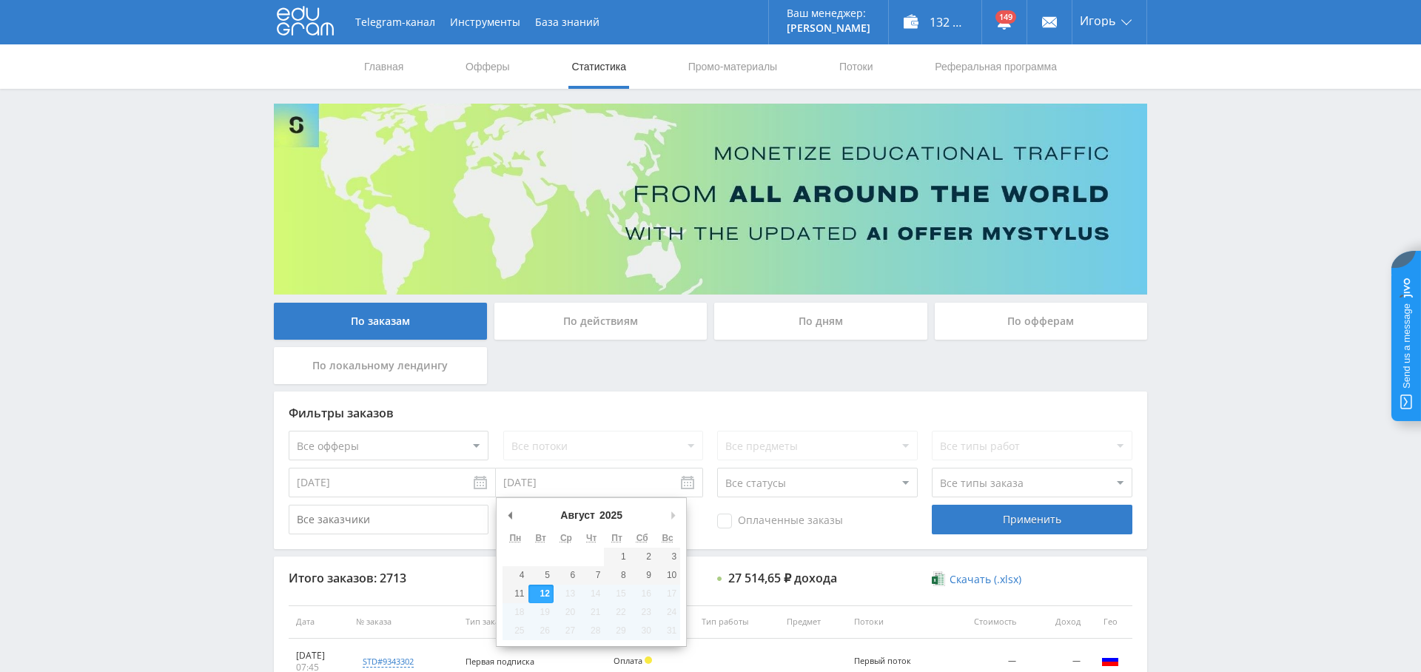
type input "11.08.2025"
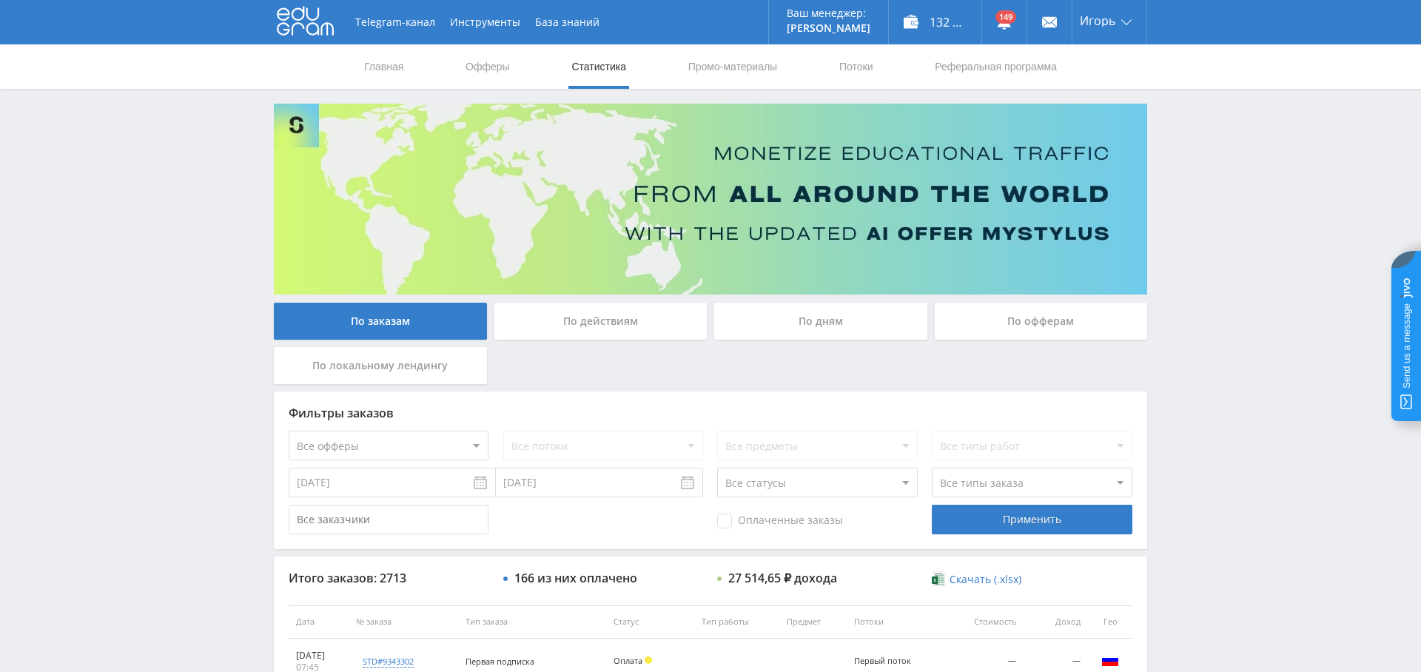
click at [999, 503] on div "Фильтры заказов Все офферы MyStylus MyStylus - Revshare Кампус AI Studybay Авто…" at bounding box center [711, 471] width 874 height 158
click at [1014, 520] on div "Применить" at bounding box center [1032, 520] width 200 height 30
click at [742, 525] on span "Оплаченные заказы" at bounding box center [780, 521] width 126 height 15
click at [0, 0] on input "Оплаченные заказы" at bounding box center [0, 0] width 0 height 0
click at [1011, 479] on select "Все типы заказа Ребилл Новый заказ" at bounding box center [1032, 483] width 200 height 30
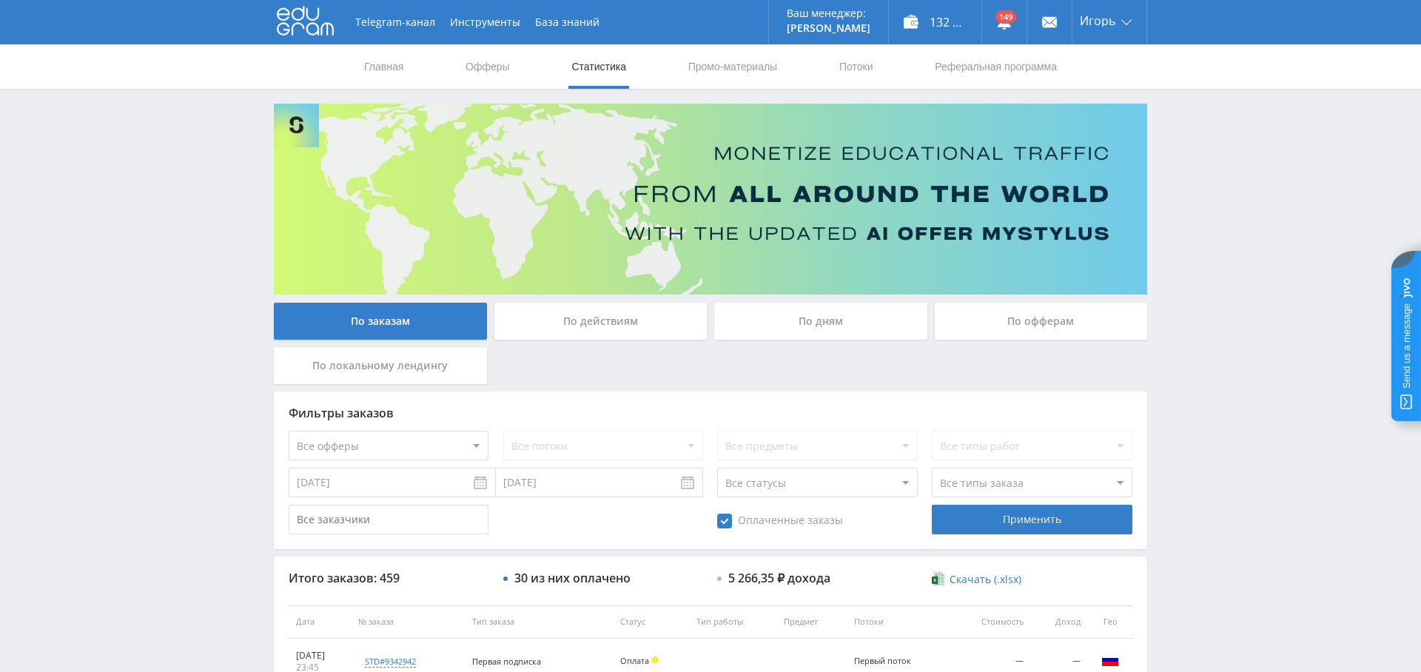
select select "2"
click at [932, 468] on select "Все типы заказа Ребилл Новый заказ" at bounding box center [1032, 483] width 200 height 30
click at [1041, 522] on div "Применить" at bounding box center [1032, 520] width 200 height 30
click at [1102, 104] on link "Выход" at bounding box center [1110, 112] width 74 height 27
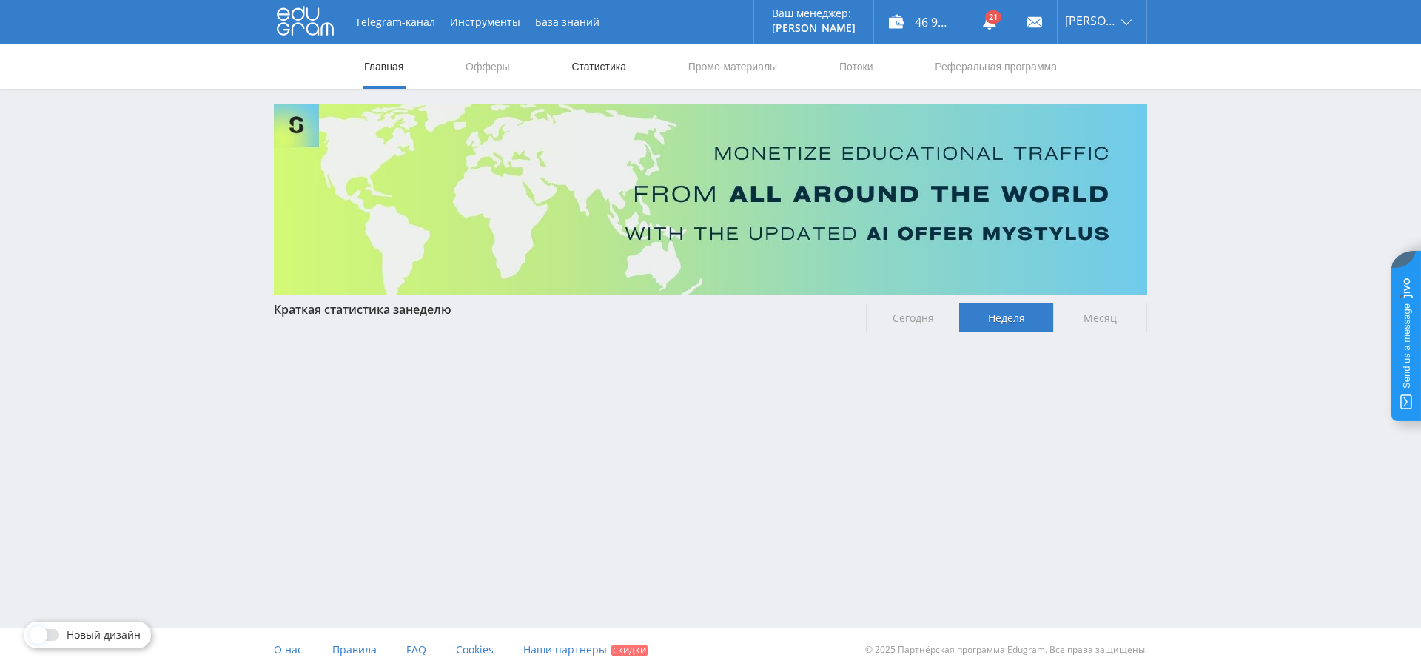
click at [603, 69] on link "Статистика" at bounding box center [599, 66] width 58 height 44
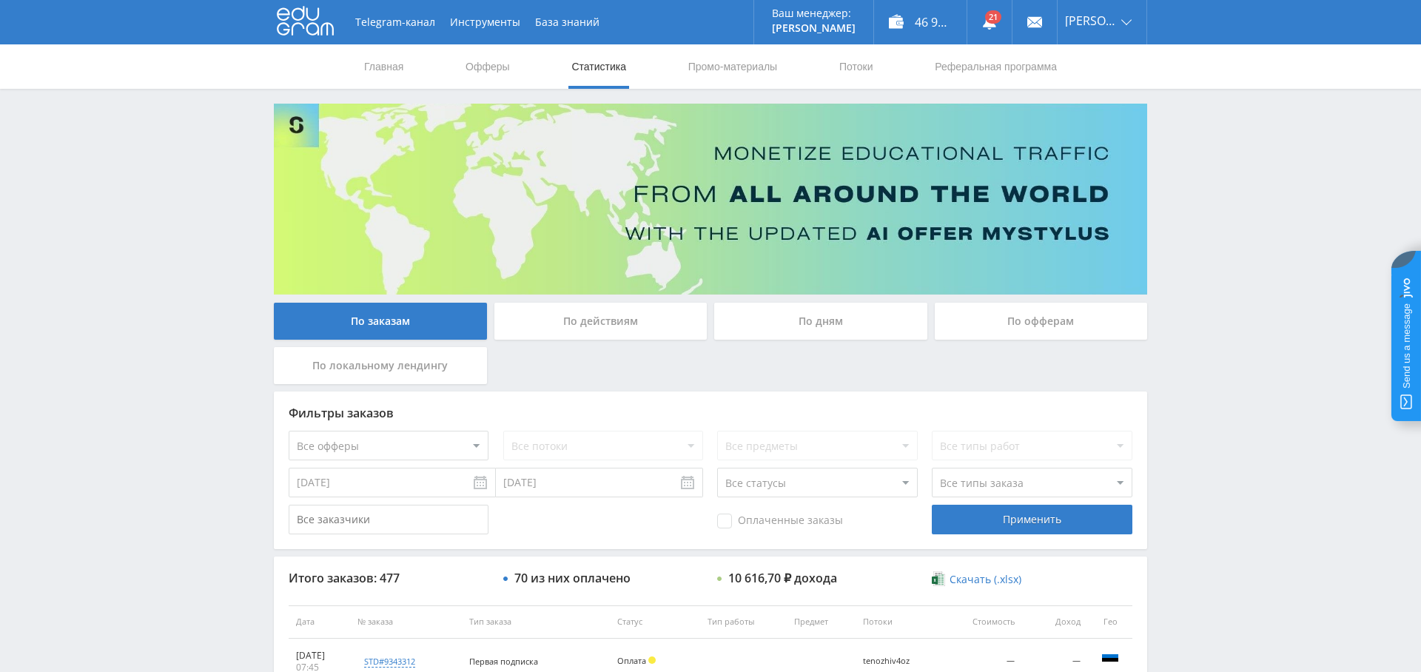
click at [398, 449] on select "Все офферы MyStylus MyStylus - Revshare Кампус AI Studybay Автор24 Studybay Bra…" at bounding box center [389, 446] width 200 height 30
select select "376"
click at [381, 489] on input "[DATE]" at bounding box center [392, 483] width 207 height 30
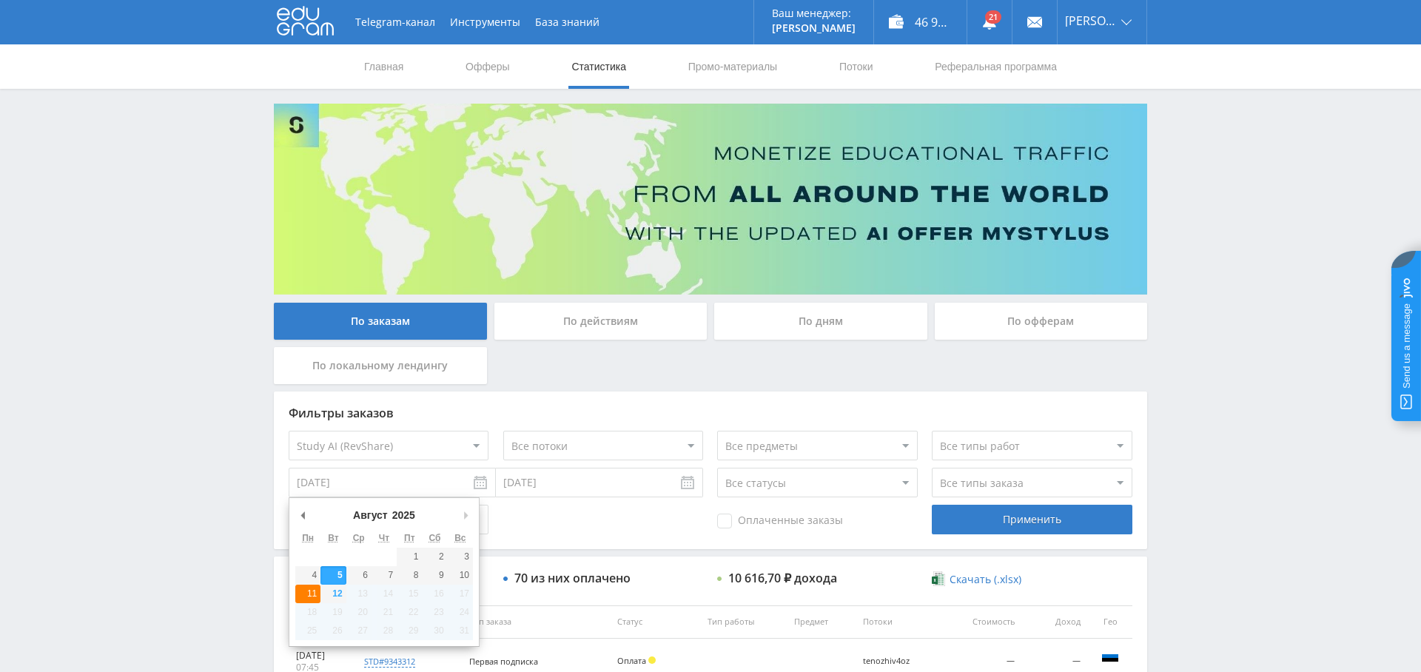
type input "[DATE]"
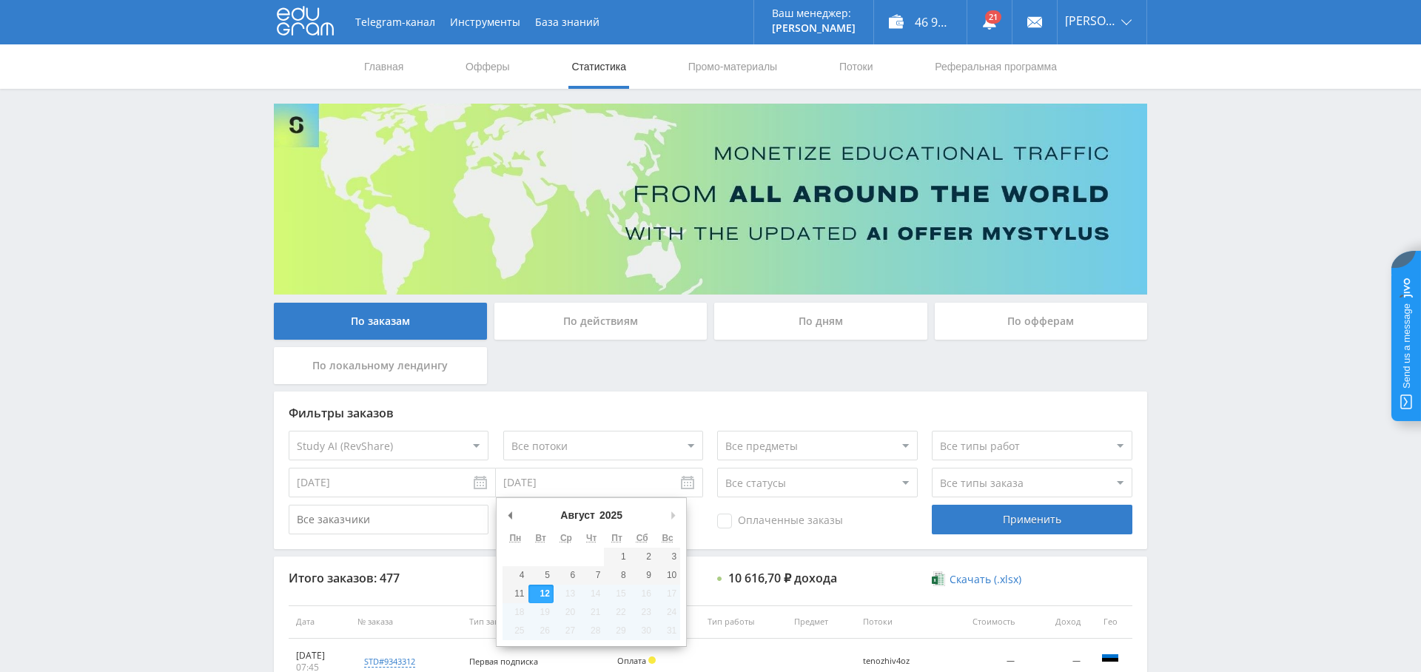
click at [546, 485] on input "[DATE]" at bounding box center [599, 483] width 207 height 30
type input "[DATE]"
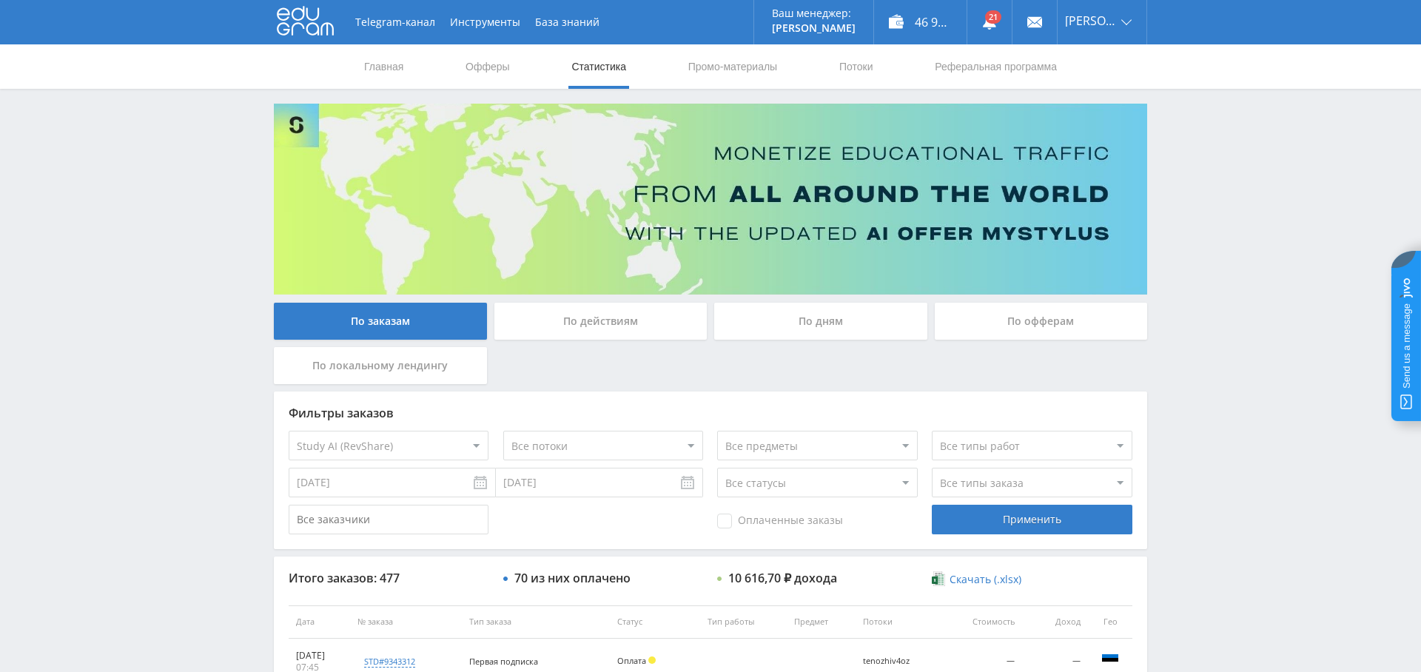
click at [749, 514] on span "Оплаченные заказы" at bounding box center [780, 521] width 126 height 15
click at [0, 0] on input "Оплаченные заказы" at bounding box center [0, 0] width 0 height 0
click at [1100, 492] on select "Все типы заказа Ребилл Новый заказ" at bounding box center [1032, 483] width 200 height 30
select select "2"
click at [932, 468] on select "Все типы заказа Ребилл Новый заказ" at bounding box center [1032, 483] width 200 height 30
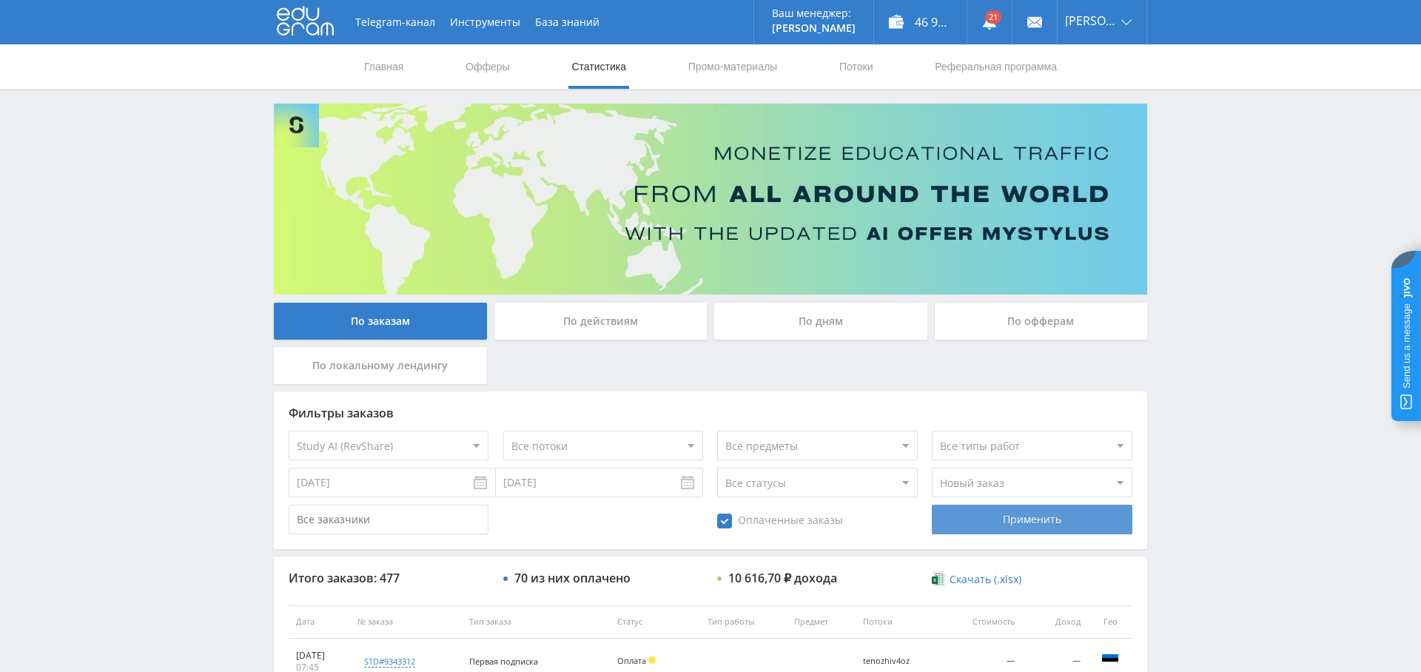
click at [1051, 523] on div "Применить" at bounding box center [1032, 520] width 200 height 30
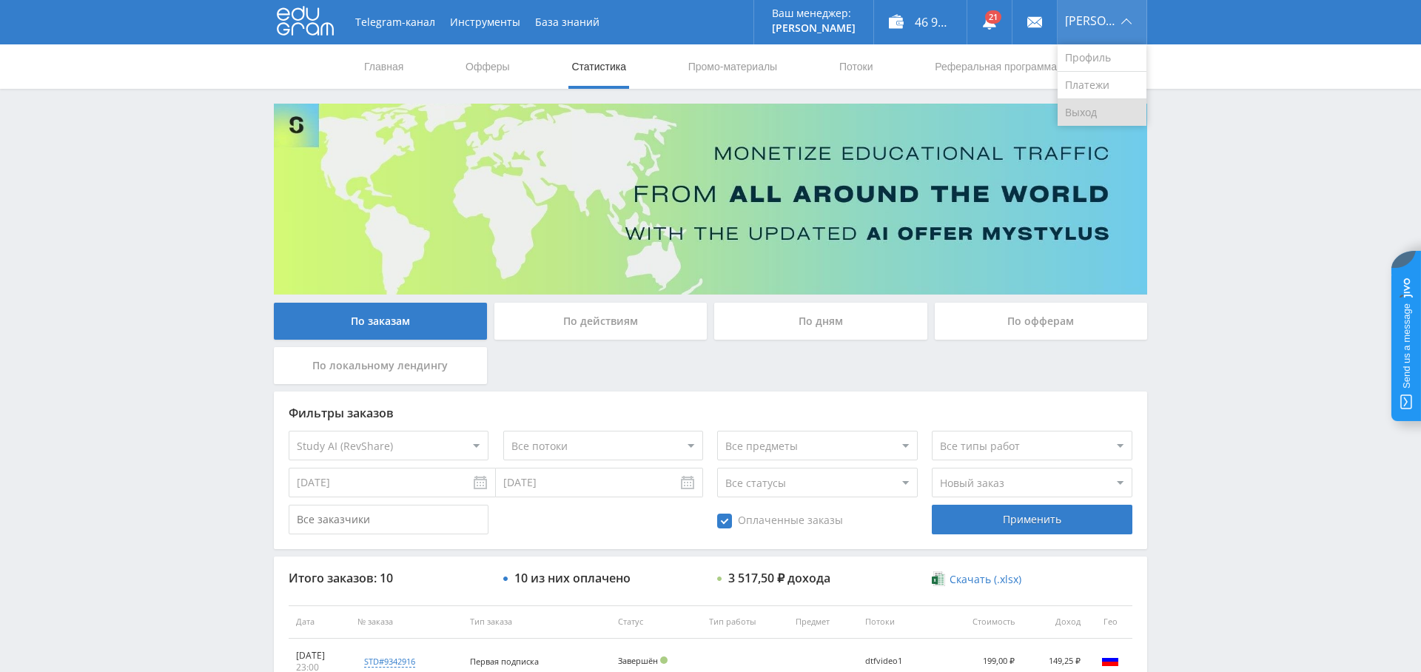
click at [1113, 110] on link "Выход" at bounding box center [1102, 112] width 89 height 27
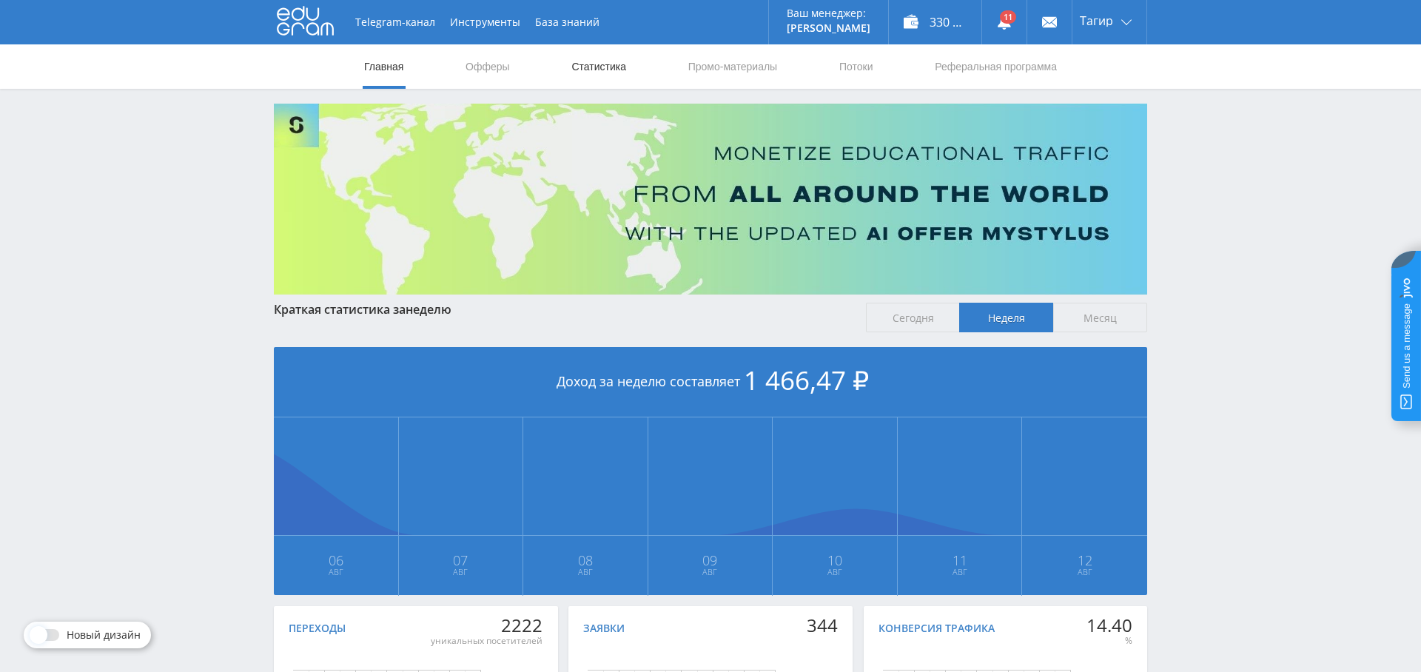
click at [600, 64] on link "Статистика" at bounding box center [599, 66] width 58 height 44
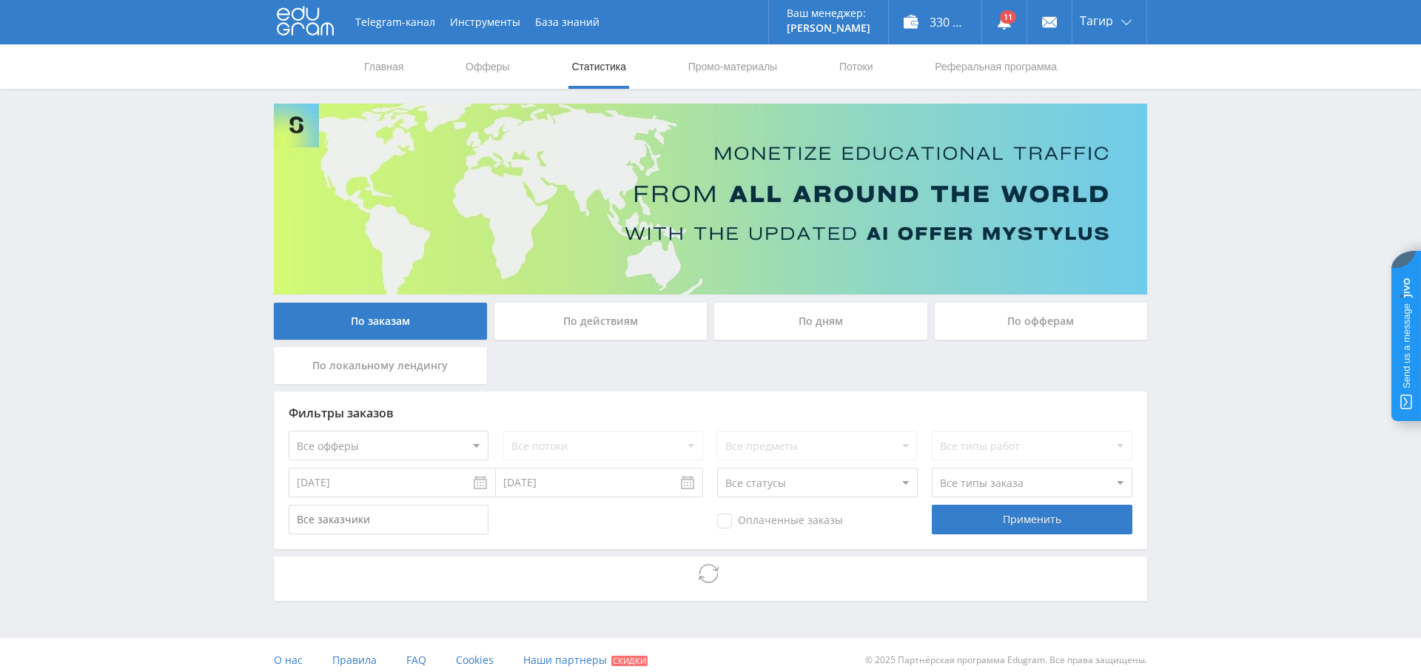
click at [815, 319] on div "По дням" at bounding box center [820, 321] width 213 height 37
click at [0, 0] on input "По дням" at bounding box center [0, 0] width 0 height 0
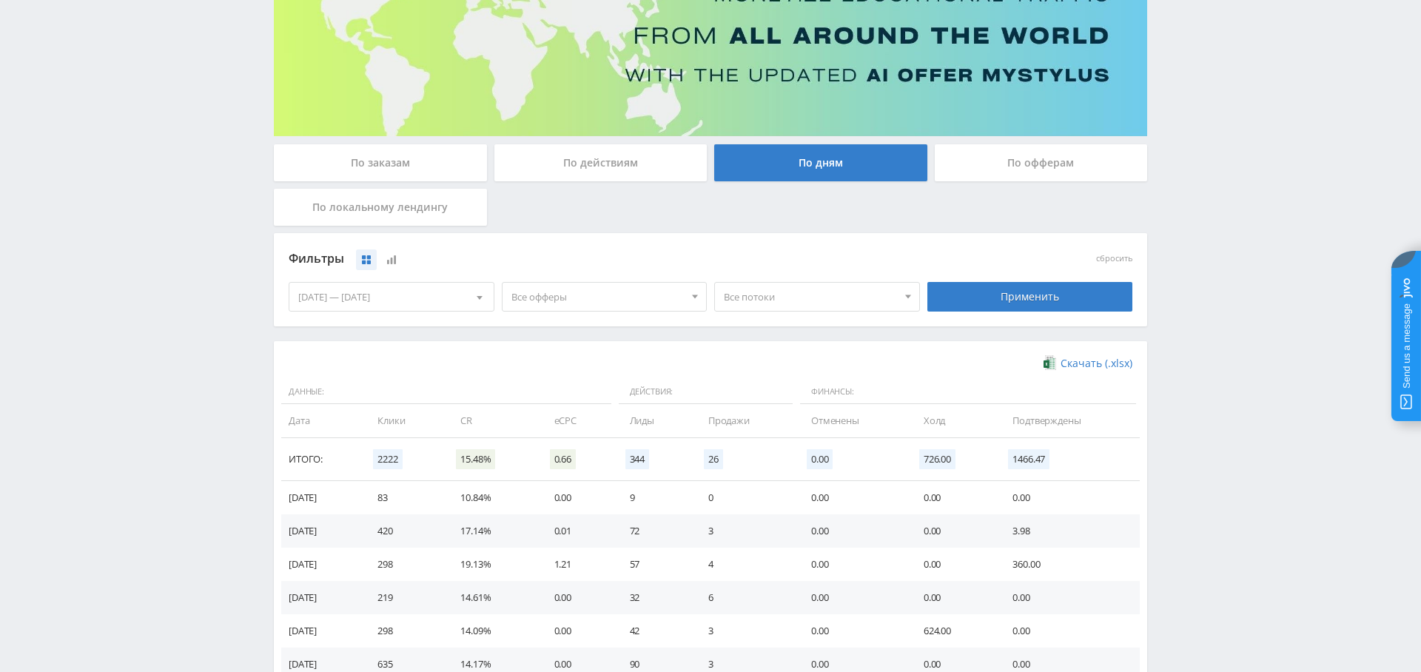
scroll to position [157, 0]
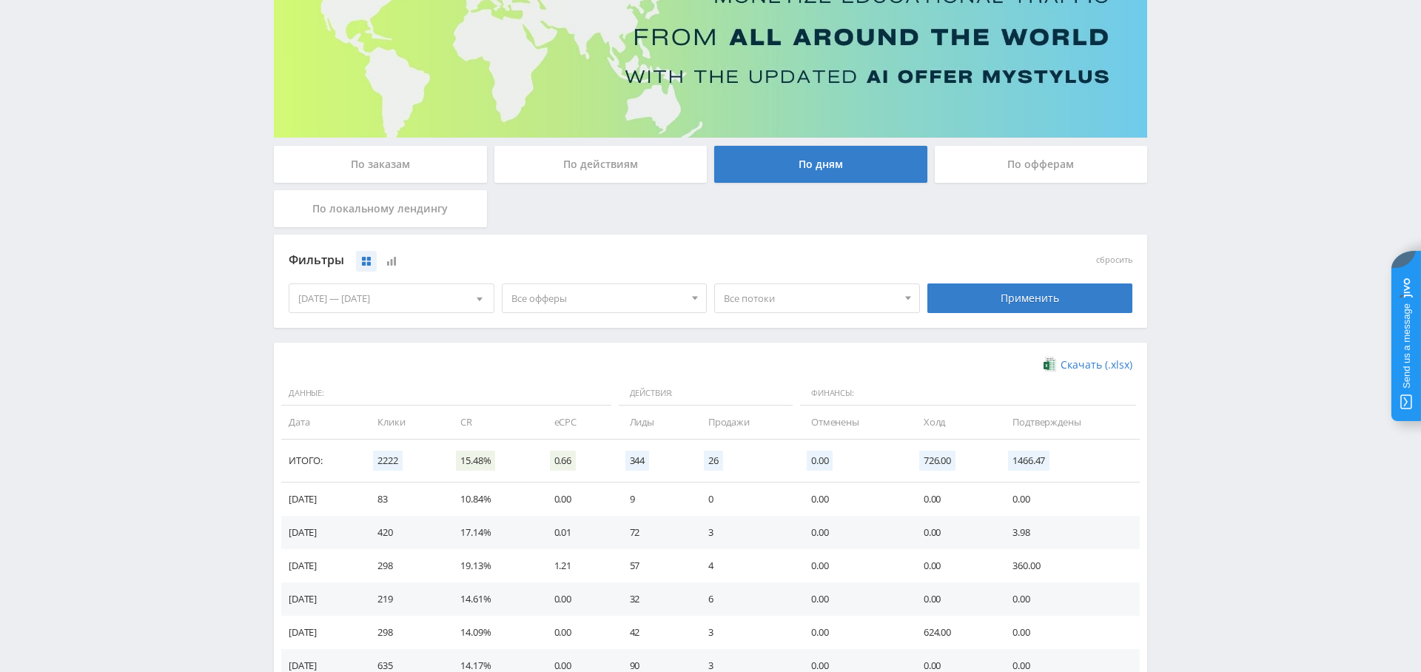
drag, startPoint x: 431, startPoint y: 164, endPoint x: 441, endPoint y: 164, distance: 10.4
click at [431, 164] on div "По заказам" at bounding box center [380, 164] width 213 height 37
click at [0, 0] on input "По заказам" at bounding box center [0, 0] width 0 height 0
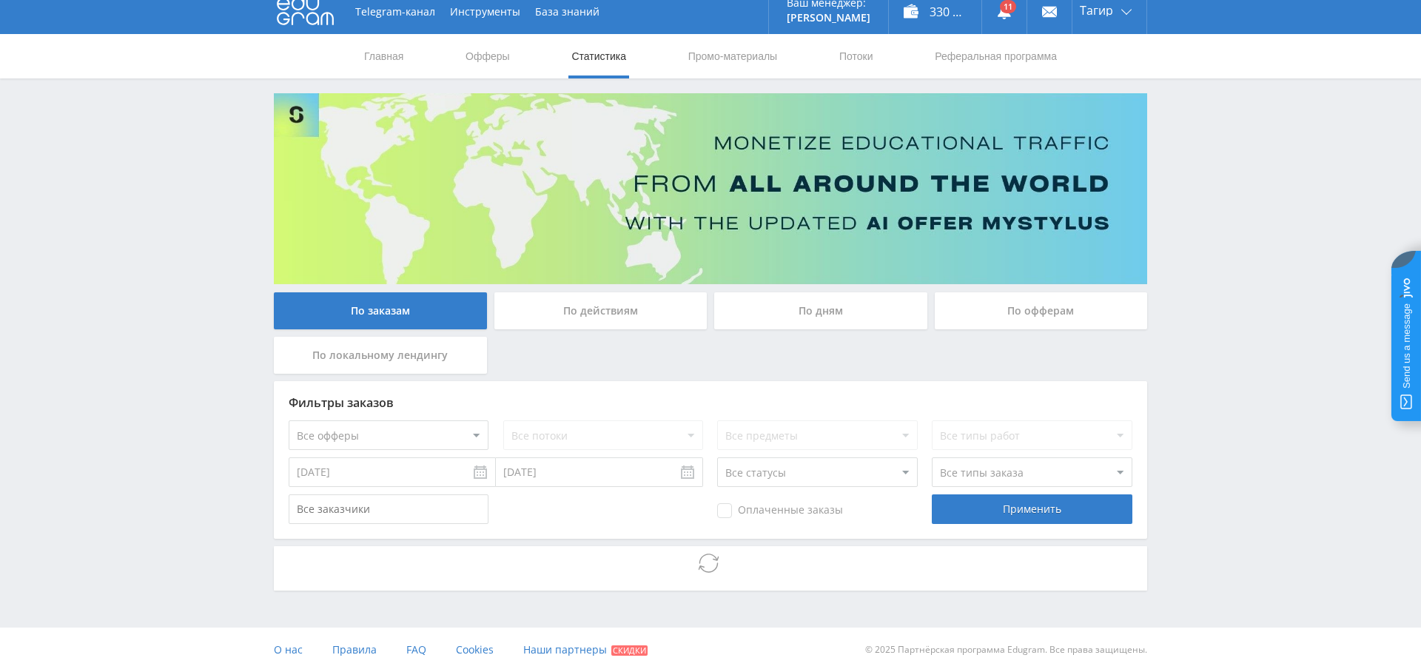
scroll to position [0, 0]
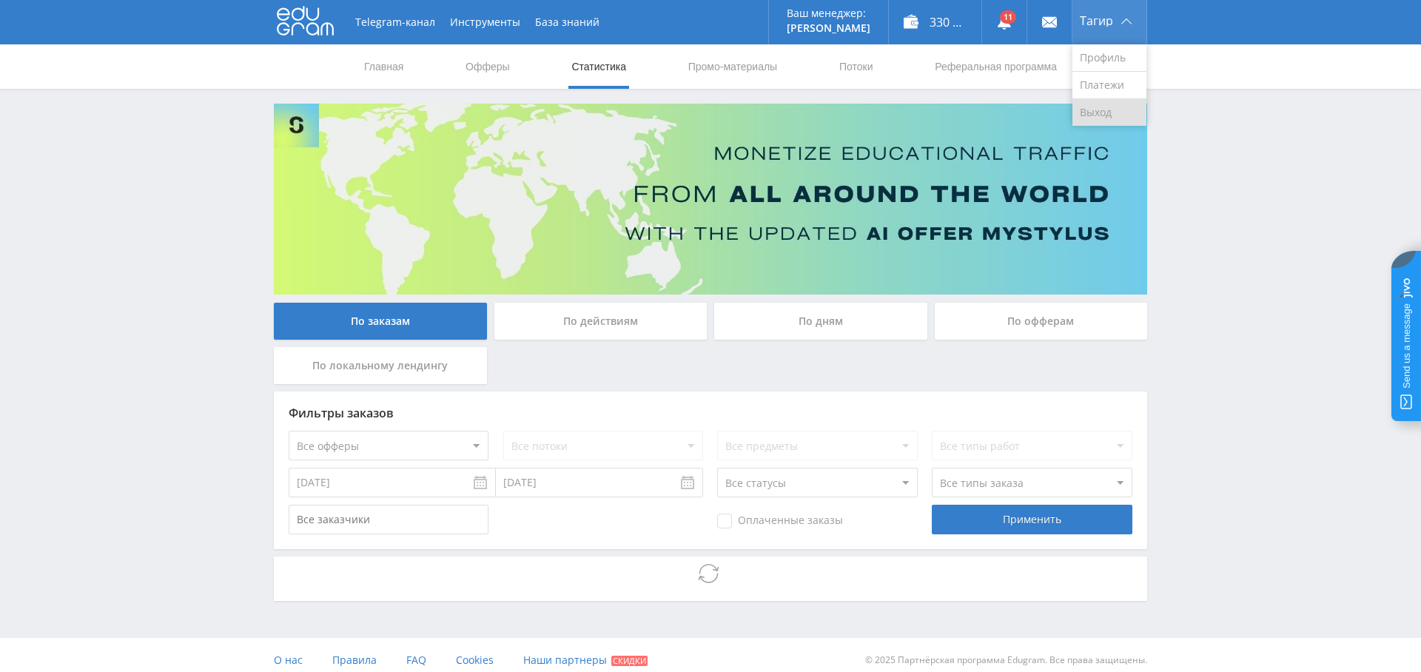
click at [1104, 110] on link "Выход" at bounding box center [1110, 112] width 74 height 27
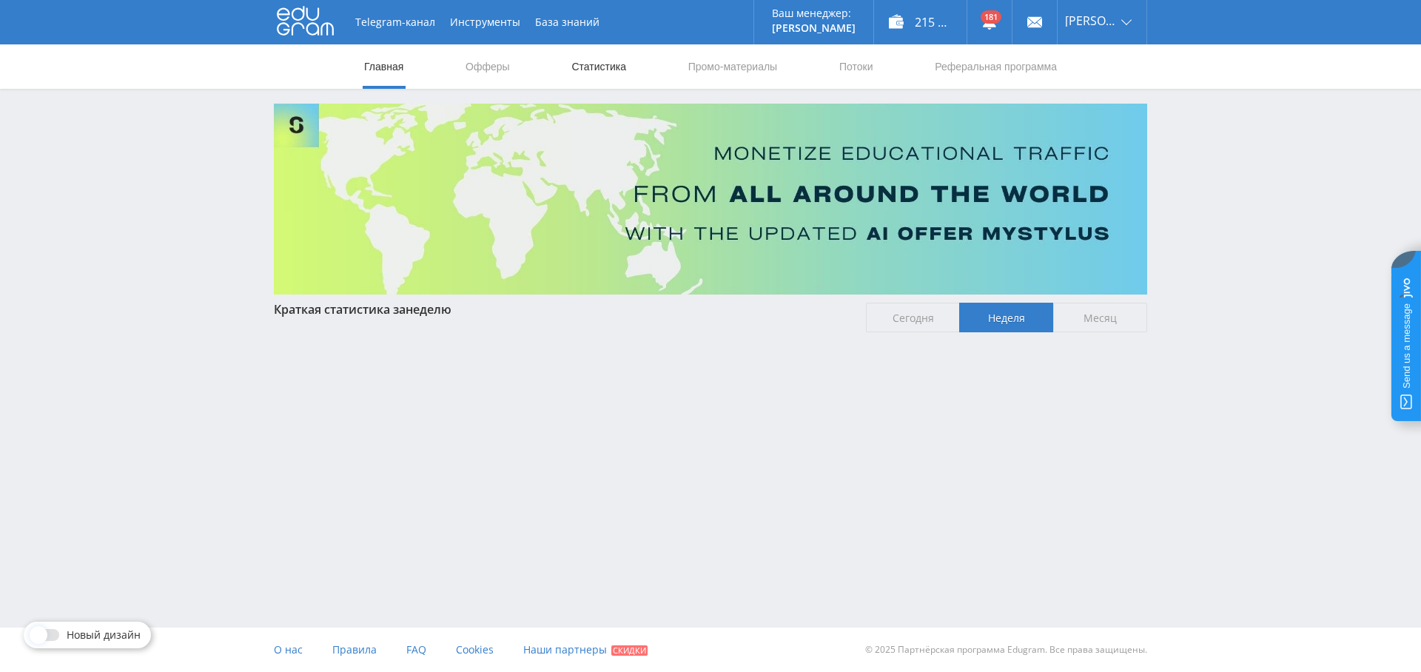
click at [588, 67] on link "Статистика" at bounding box center [599, 66] width 58 height 44
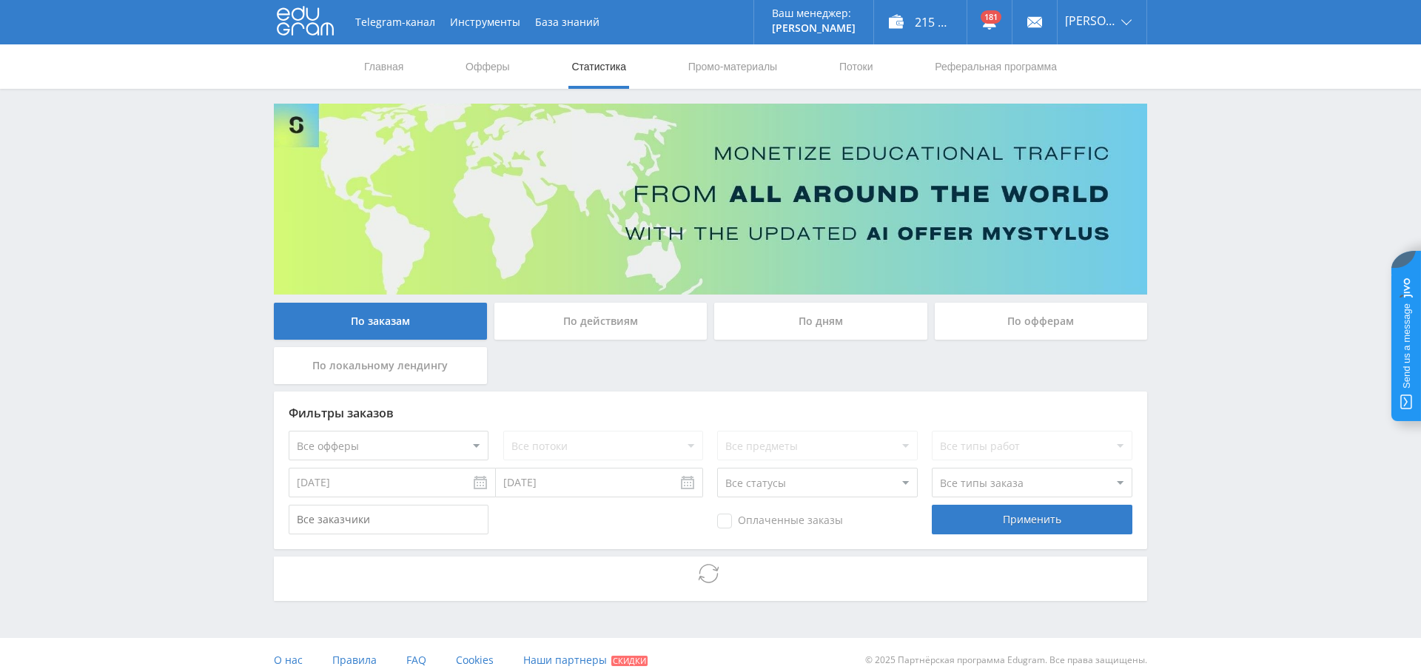
click at [406, 425] on div "Фильтры заказов Все офферы MyStylus MyStylus - Revshare Кампус AI Studybay Авто…" at bounding box center [711, 471] width 874 height 158
click at [406, 440] on select "Все офферы MyStylus MyStylus - Revshare Кампус AI Studybay Автор24 Studybay Bra…" at bounding box center [389, 445] width 200 height 30
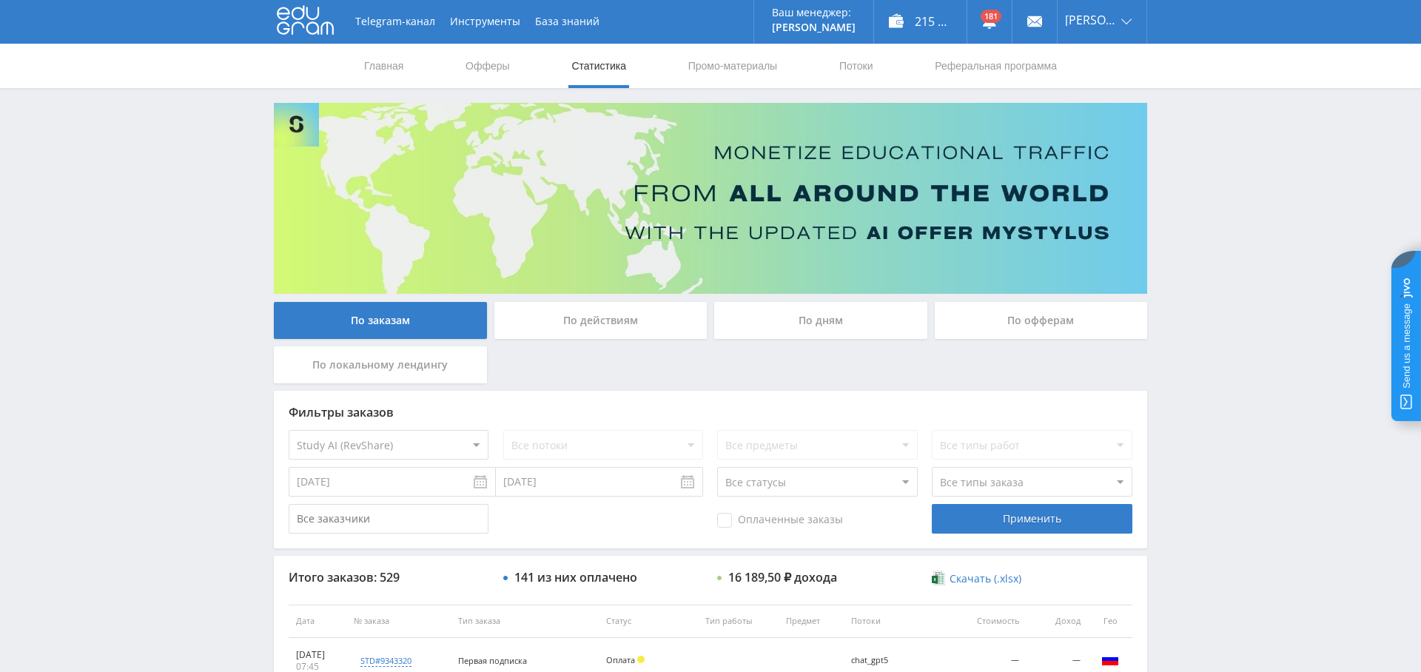
select select "376"
click at [395, 452] on select "Все офферы MyStylus MyStylus - Revshare Кампус AI Studybay Автор24 Studybay Bra…" at bounding box center [389, 445] width 200 height 30
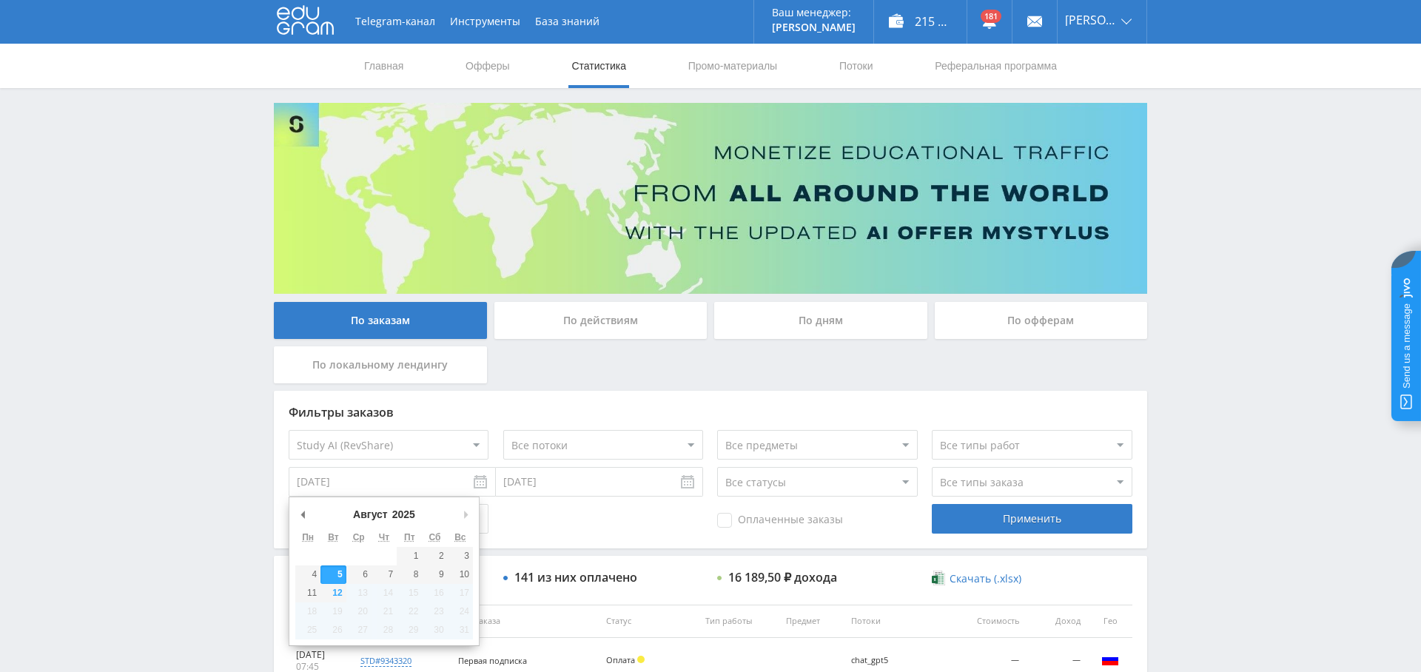
drag, startPoint x: 366, startPoint y: 482, endPoint x: 353, endPoint y: 490, distance: 15.0
click at [365, 482] on input "[DATE]" at bounding box center [392, 482] width 207 height 30
type input "11.08.2025"
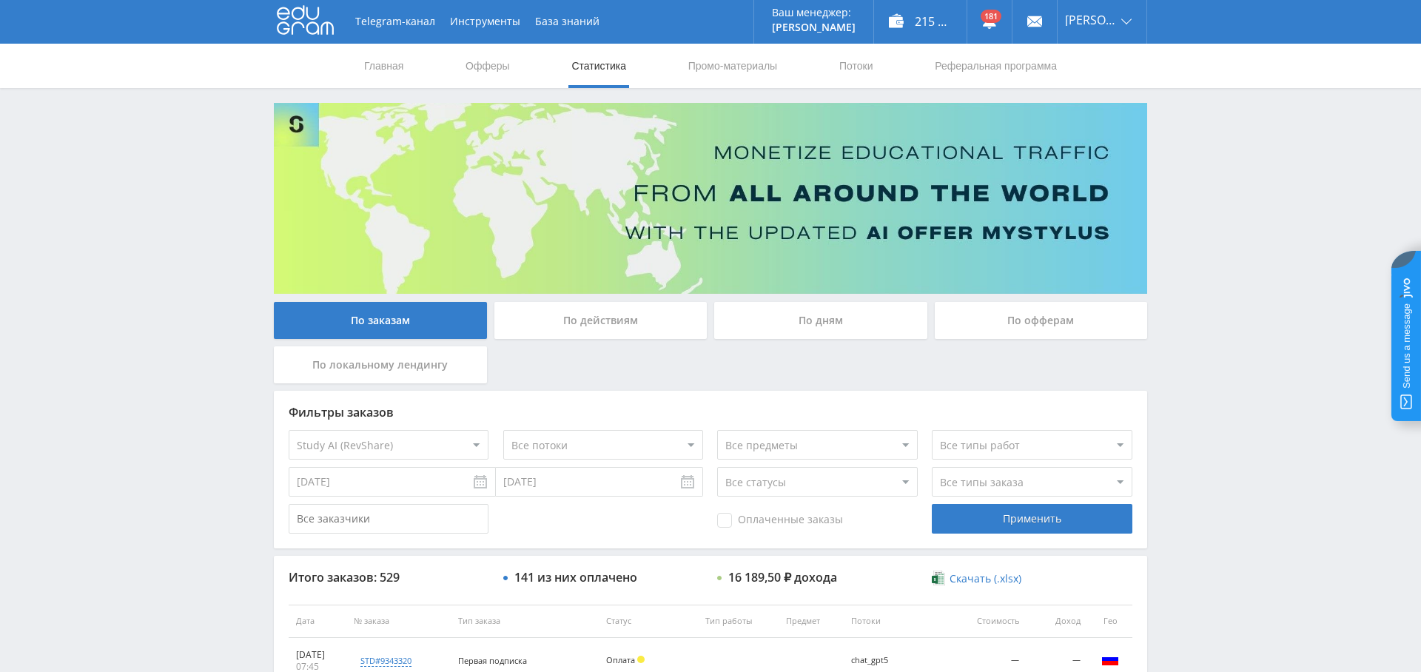
drag, startPoint x: 566, startPoint y: 477, endPoint x: 558, endPoint y: 495, distance: 19.9
click at [566, 477] on input "[DATE]" at bounding box center [599, 482] width 207 height 30
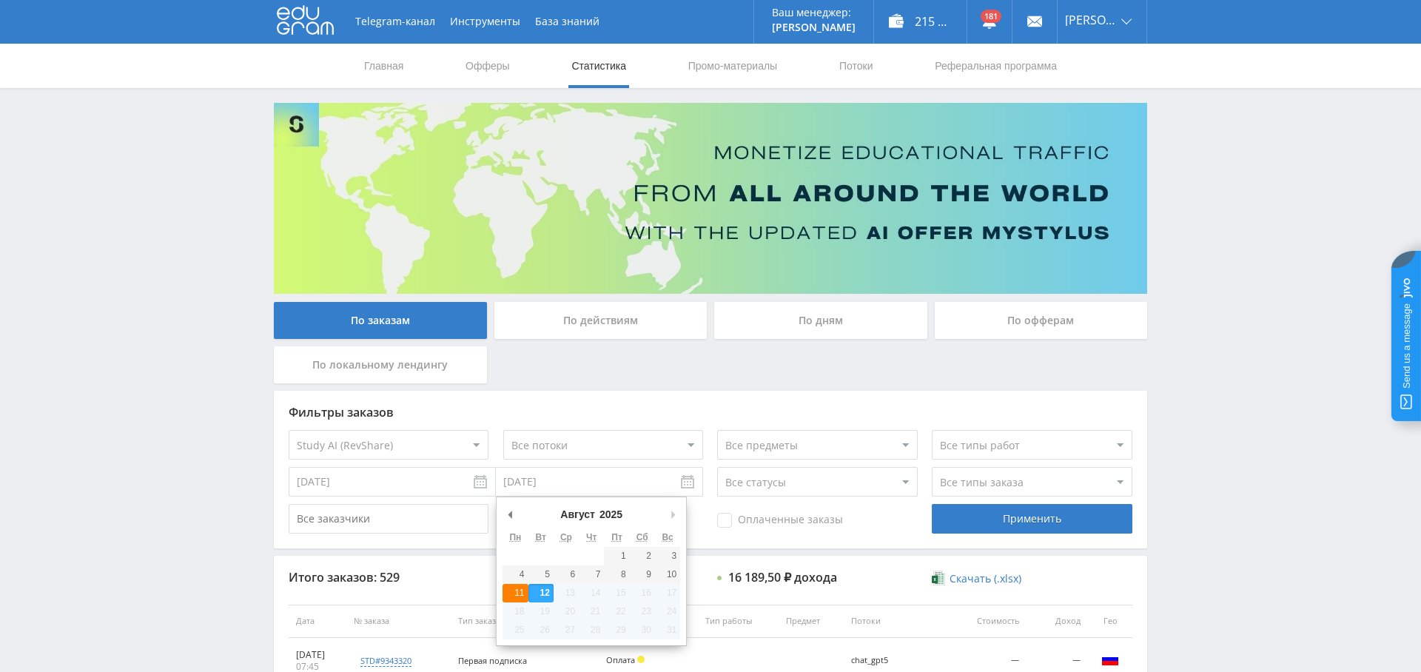
type input "11.08.2025"
drag, startPoint x: 517, startPoint y: 591, endPoint x: 617, endPoint y: 586, distance: 100.8
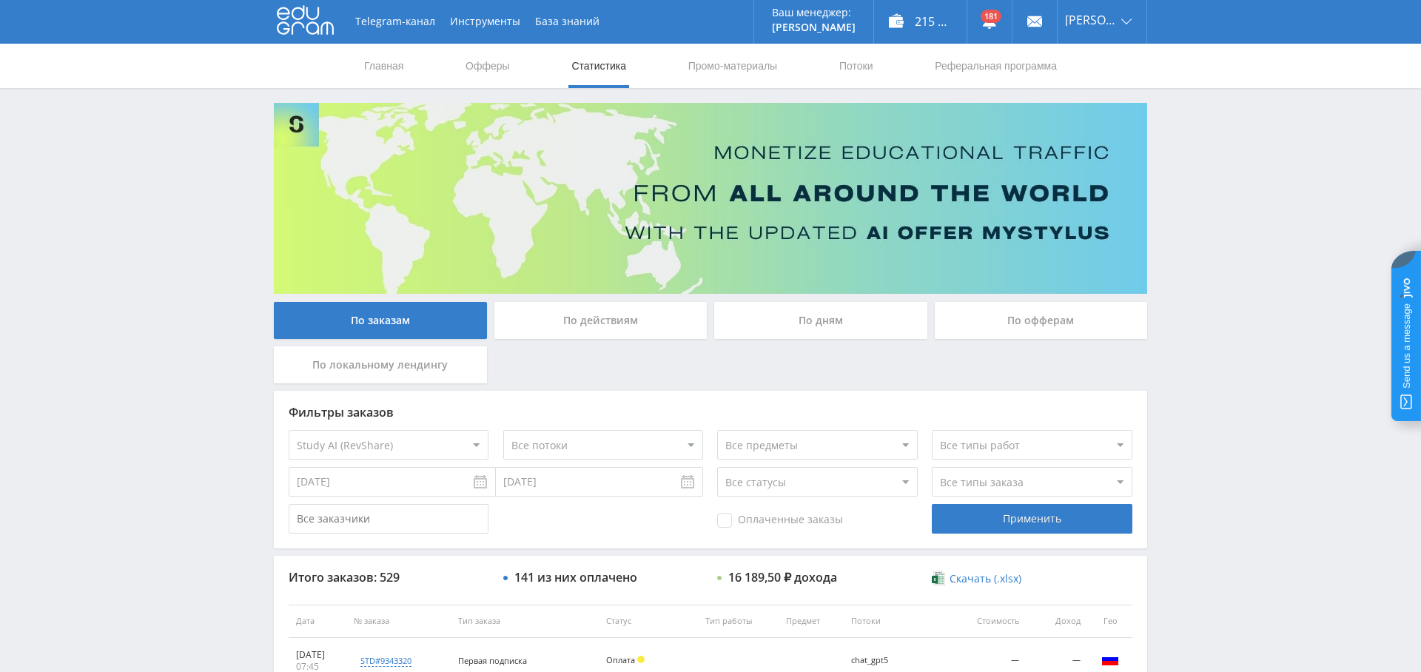
click at [988, 476] on select "Все типы заказа Ребилл Новый заказ" at bounding box center [1032, 482] width 200 height 30
select select "2"
click at [932, 467] on select "Все типы заказа Ребилл Новый заказ" at bounding box center [1032, 482] width 200 height 30
click at [741, 516] on span "Оплаченные заказы" at bounding box center [780, 520] width 126 height 15
click at [0, 0] on input "Оплаченные заказы" at bounding box center [0, 0] width 0 height 0
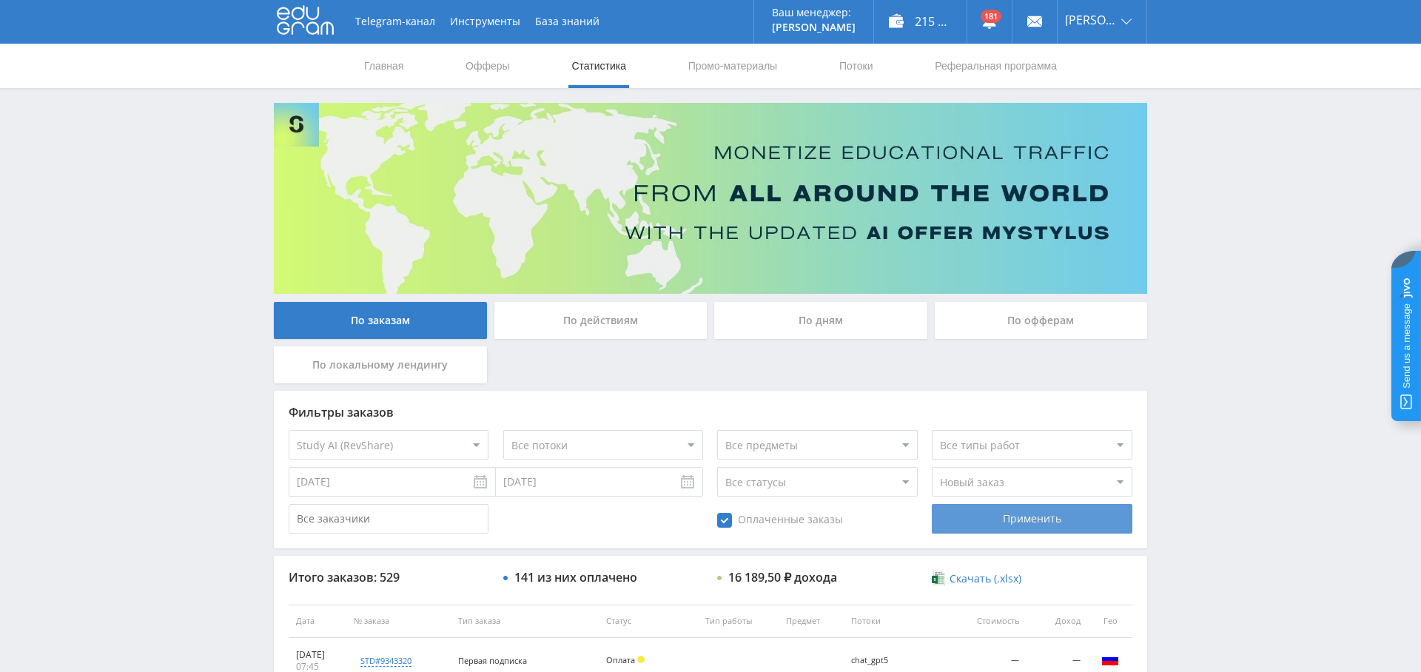
click at [1076, 520] on div "Применить" at bounding box center [1032, 519] width 200 height 30
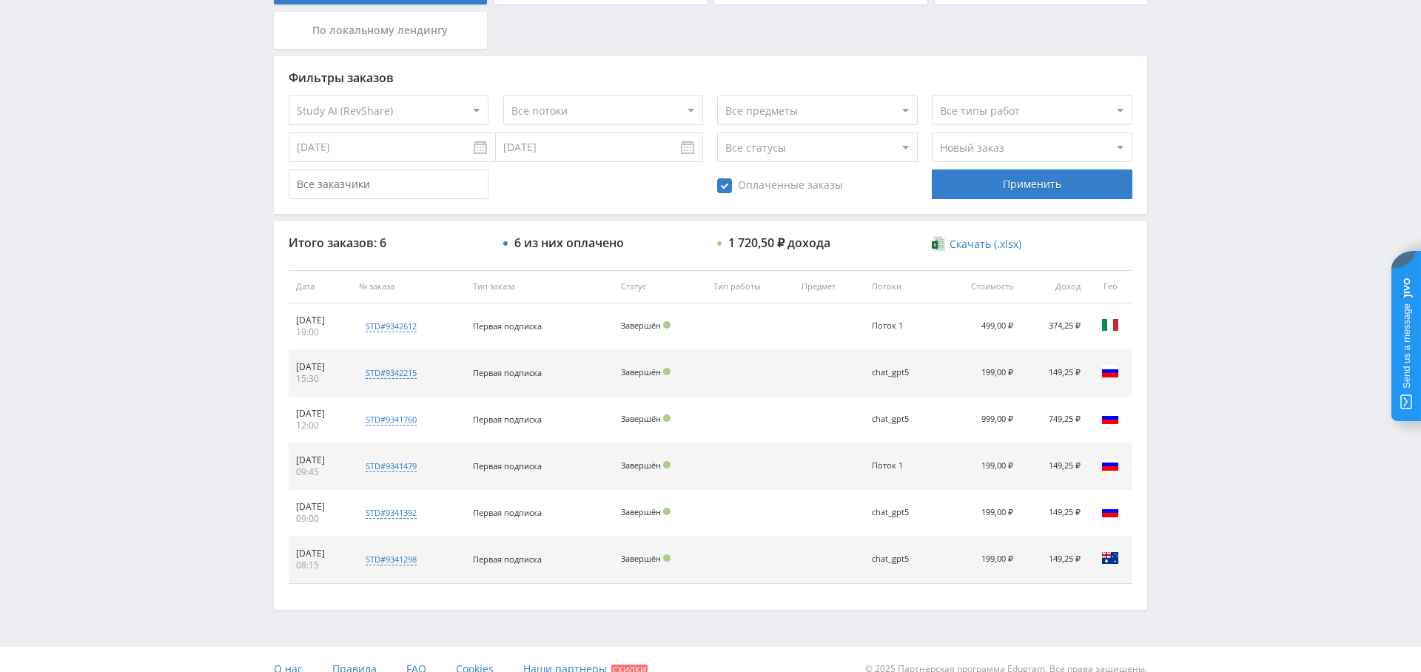
scroll to position [0, 0]
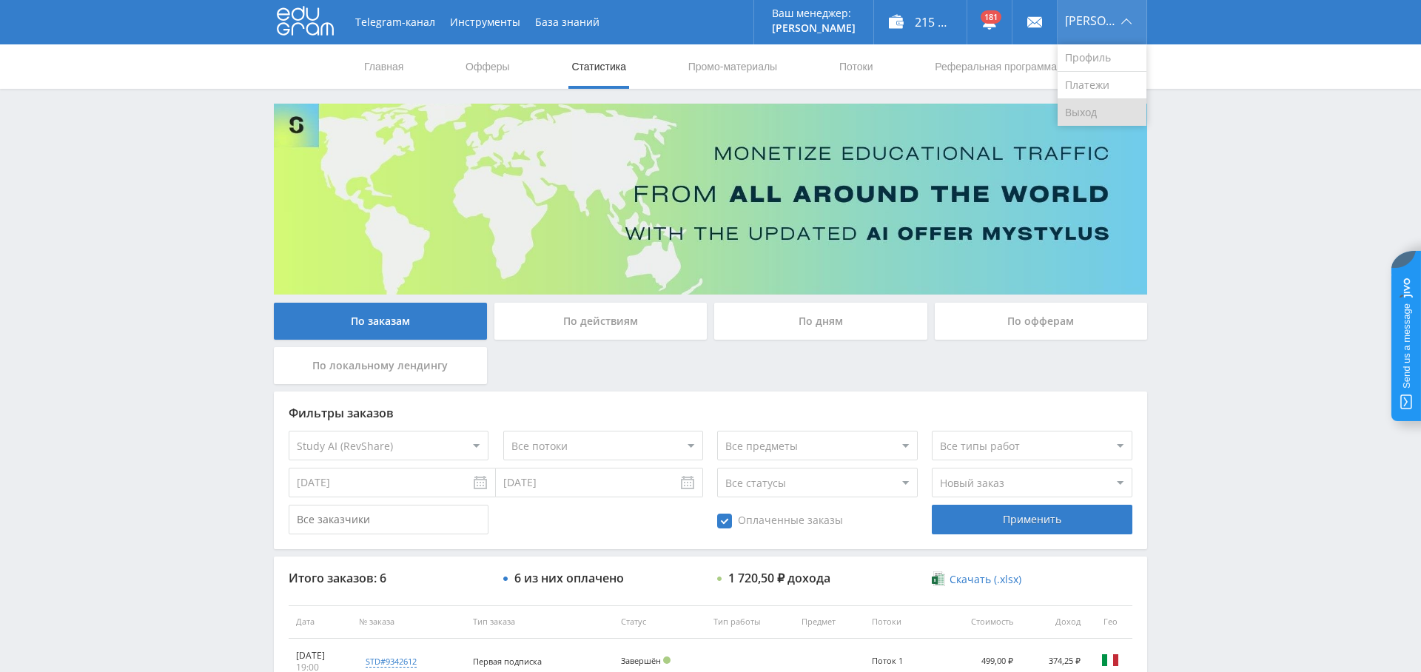
click at [1110, 114] on link "Выход" at bounding box center [1102, 112] width 89 height 27
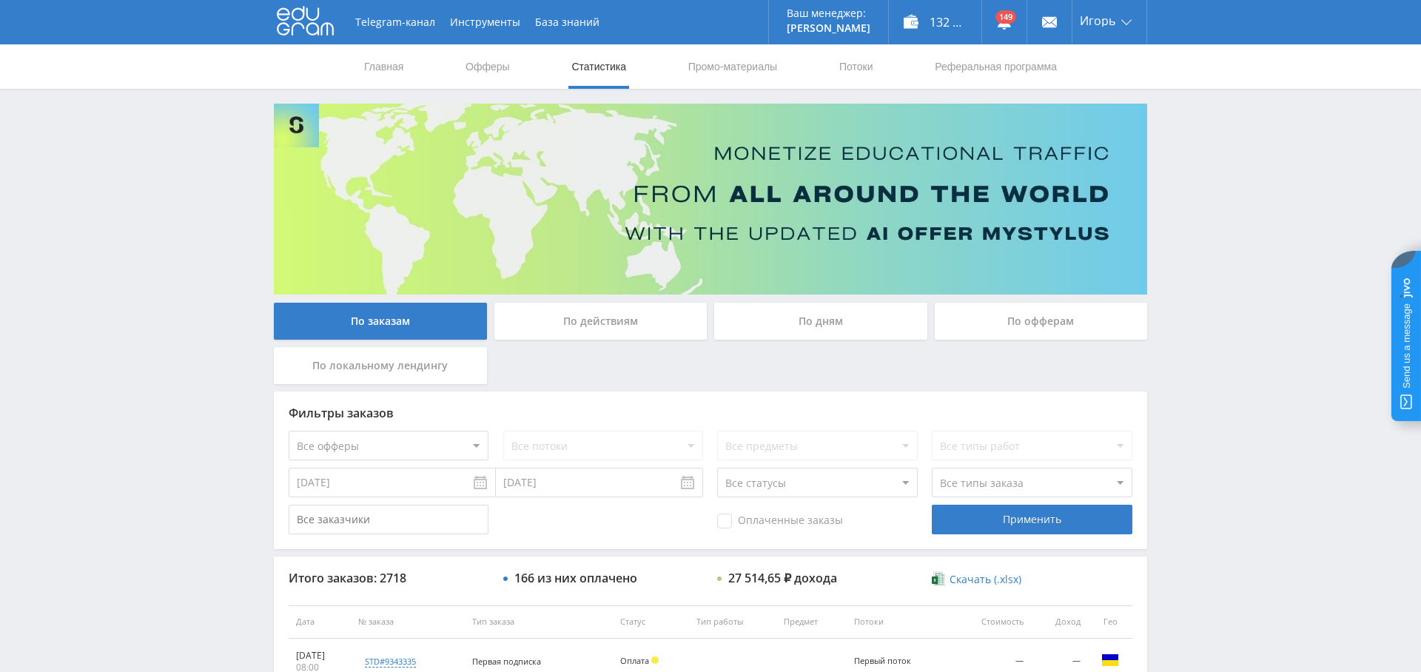
click at [463, 452] on select "Все офферы MyStylus MyStylus - Revshare Кампус AI Studybay Автор24 Studybay Bra…" at bounding box center [389, 446] width 200 height 30
select select "376"
click at [642, 454] on select "Все потоки Первый поток" at bounding box center [603, 446] width 200 height 30
click at [1022, 502] on div "Фильтры заказов Все офферы MyStylus MyStylus - Revshare Кампус AI Studybay Авто…" at bounding box center [711, 471] width 874 height 158
click at [1012, 520] on div "Применить" at bounding box center [1032, 520] width 200 height 30
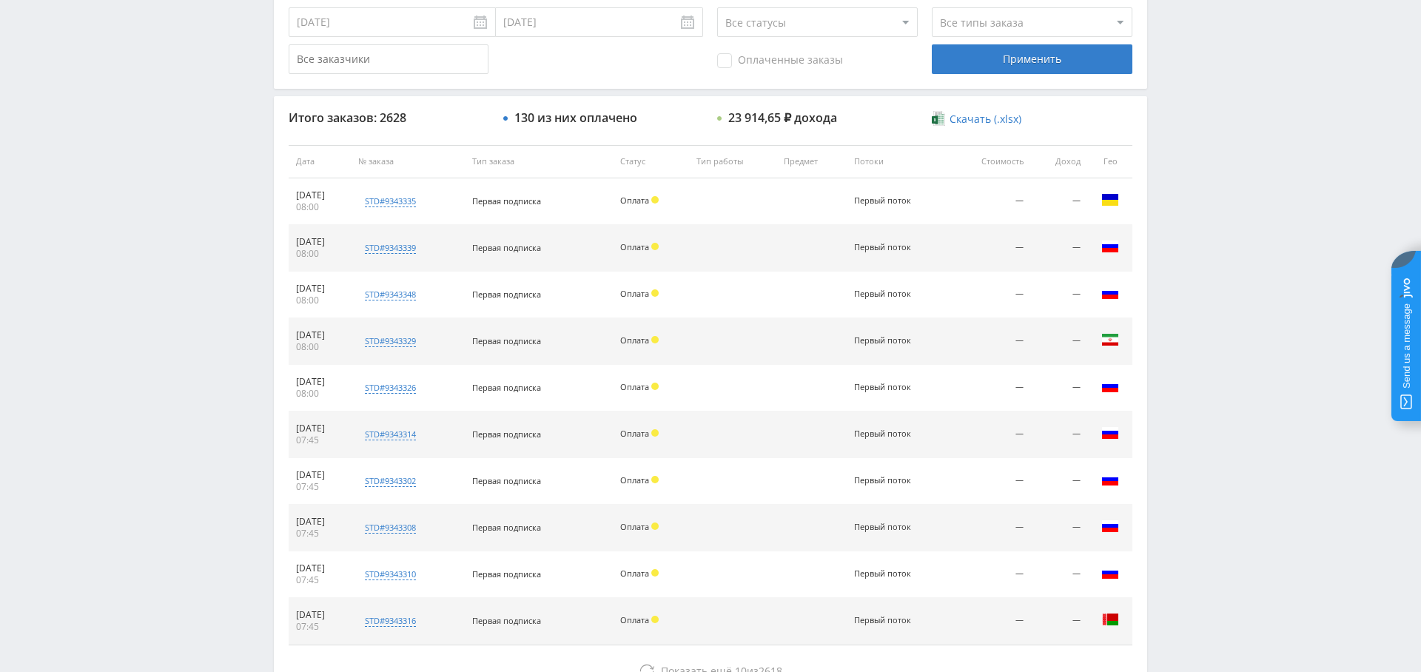
scroll to position [567, 0]
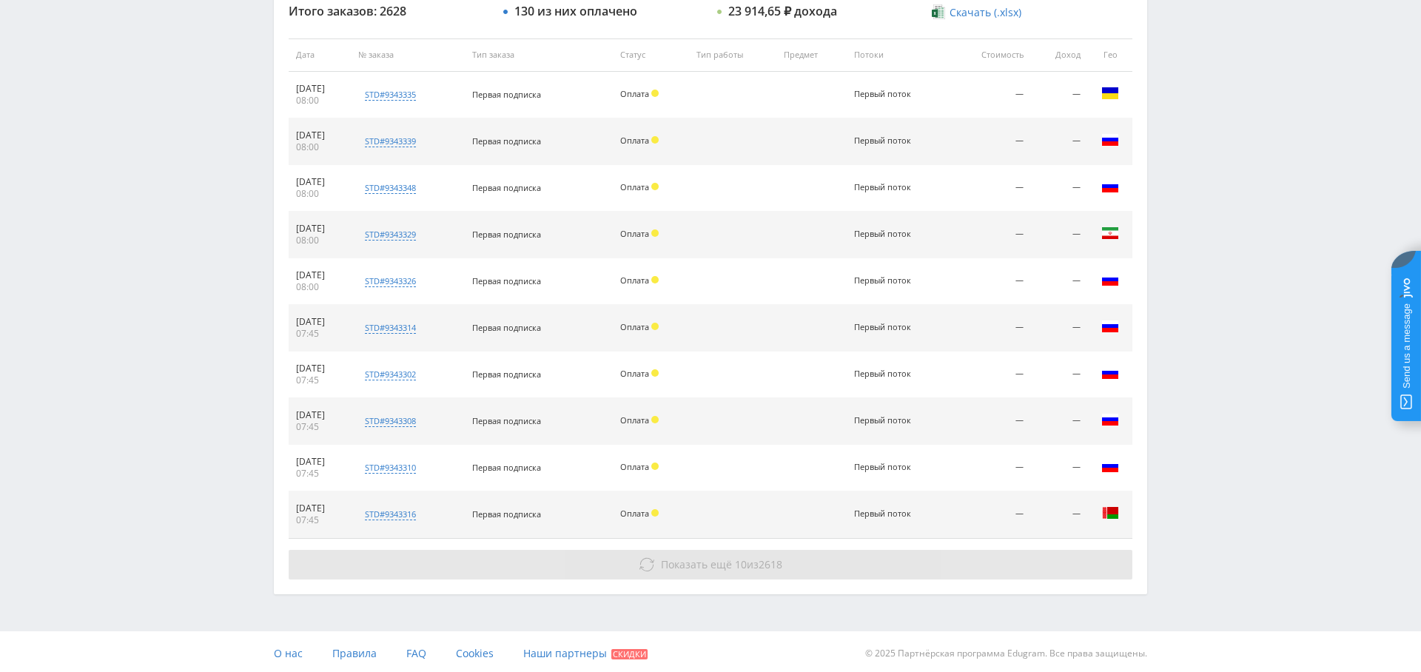
click at [720, 563] on span "Показать ещё" at bounding box center [696, 564] width 71 height 14
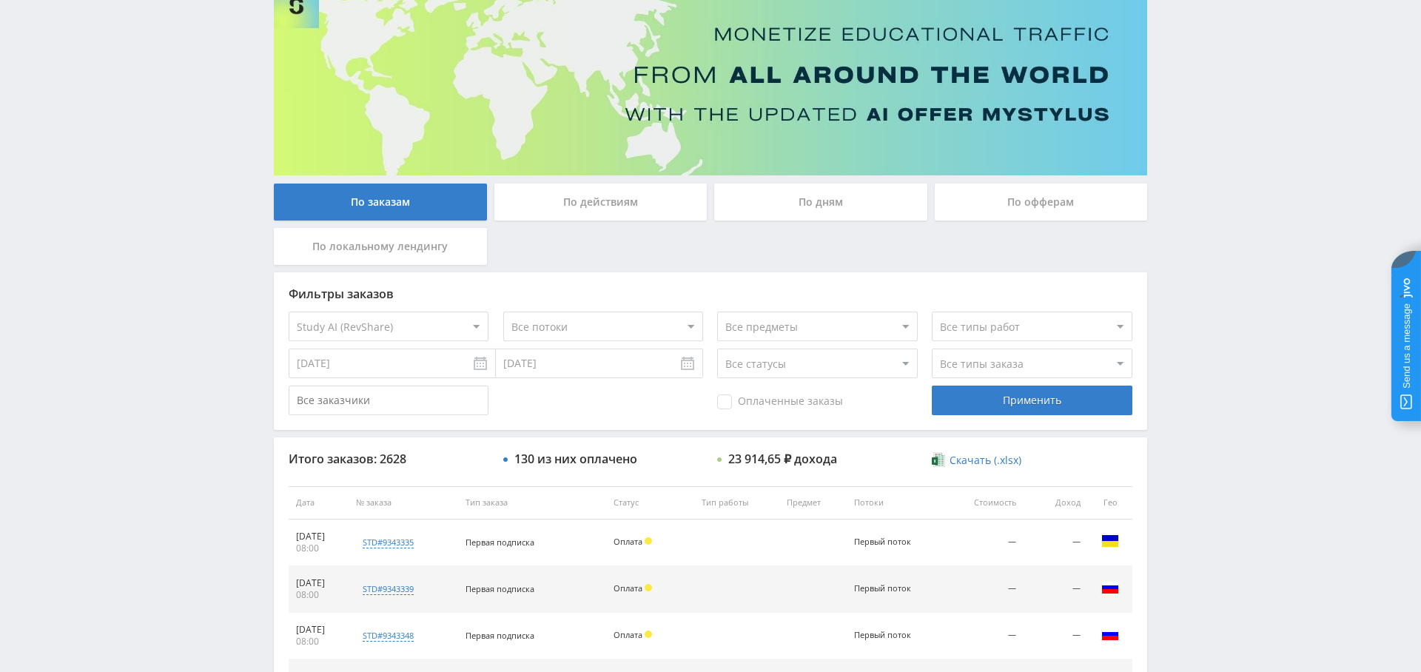
scroll to position [0, 0]
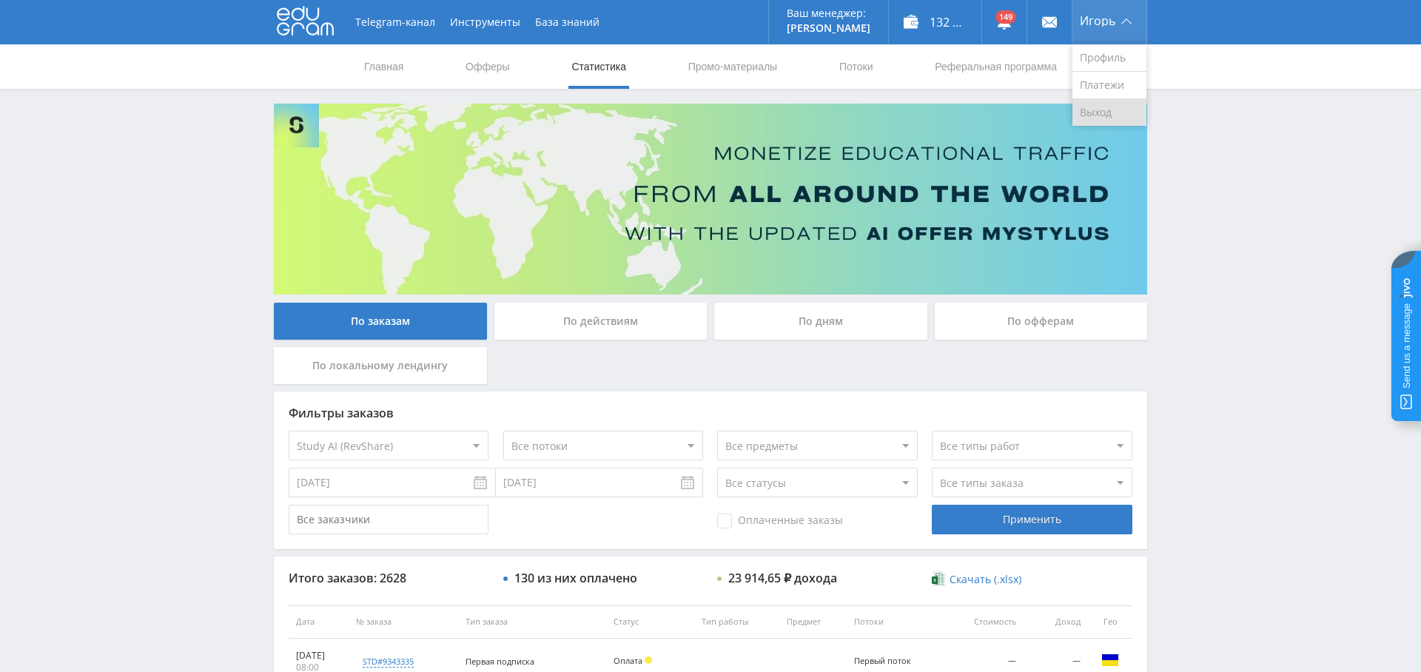
click at [1104, 118] on link "Выход" at bounding box center [1110, 112] width 74 height 27
